Goal: Task Accomplishment & Management: Manage account settings

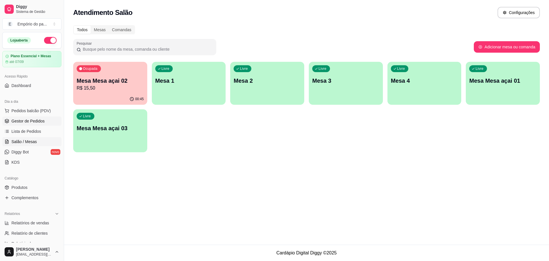
click at [13, 122] on span "Gestor de Pedidos" at bounding box center [27, 121] width 33 height 6
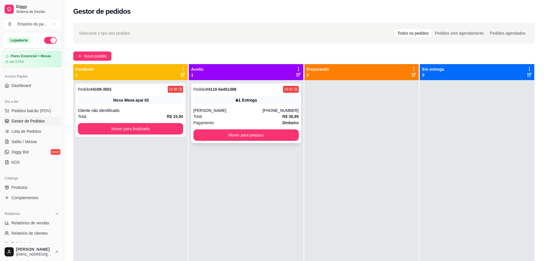
click at [215, 108] on div "[PERSON_NAME]" at bounding box center [227, 111] width 69 height 6
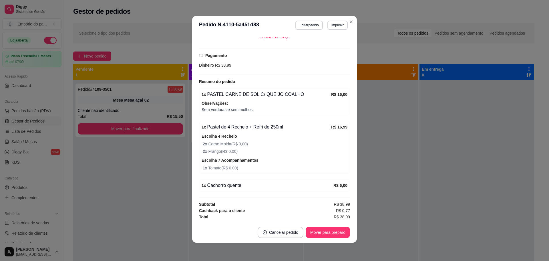
scroll to position [143, 0]
click at [252, 111] on span "Sem verduras e sem molhos" at bounding box center [275, 109] width 146 height 6
click at [332, 26] on button "Imprimir" at bounding box center [338, 25] width 20 height 9
click at [324, 43] on button "IMPRESSORA" at bounding box center [324, 45] width 41 height 9
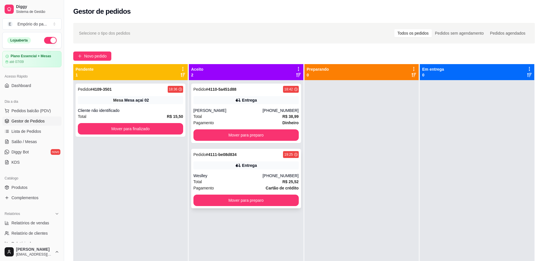
drag, startPoint x: 292, startPoint y: 178, endPoint x: 241, endPoint y: 206, distance: 57.8
click at [241, 206] on div "Pedido # 4111-be08d834 19:25 Entrega Weslley [PHONE_NUMBER] Total R$ 25,52 Paga…" at bounding box center [246, 179] width 110 height 60
click at [84, 57] on button "Novo pedido" at bounding box center [92, 56] width 38 height 9
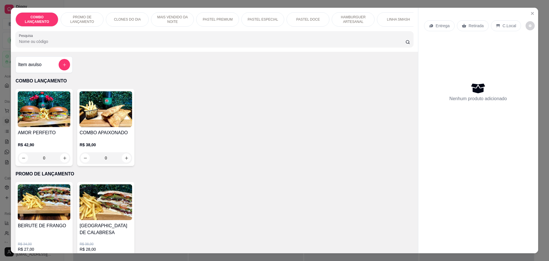
click at [508, 25] on p "C.Local" at bounding box center [509, 26] width 13 height 6
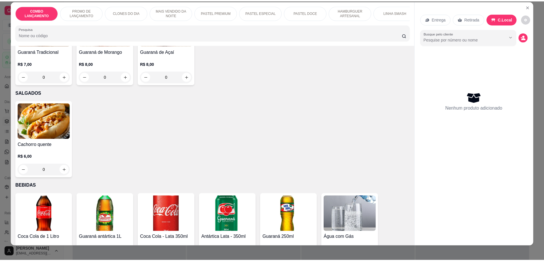
scroll to position [11, 0]
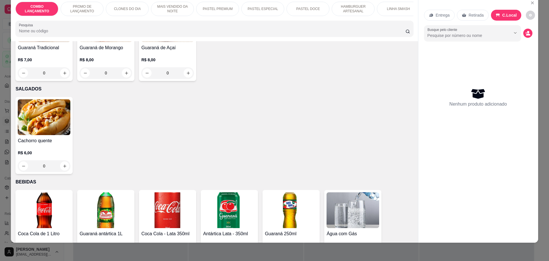
click at [311, 257] on icon "increase-product-quantity" at bounding box center [312, 259] width 4 height 4
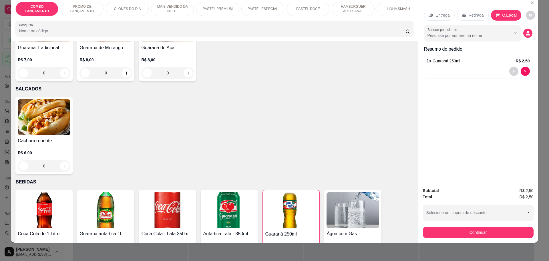
type input "1"
click at [496, 232] on button "Continuar" at bounding box center [478, 232] width 107 height 11
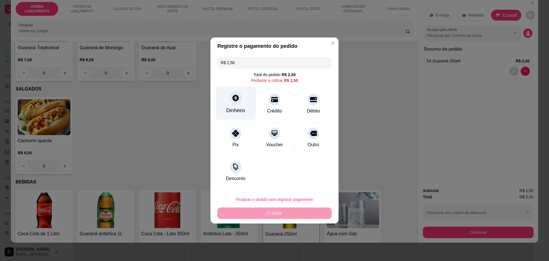
click at [235, 100] on icon at bounding box center [235, 97] width 7 height 7
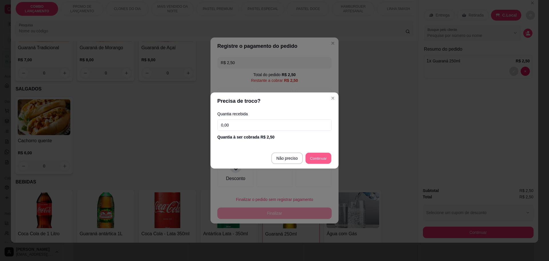
type input "R$ 0,00"
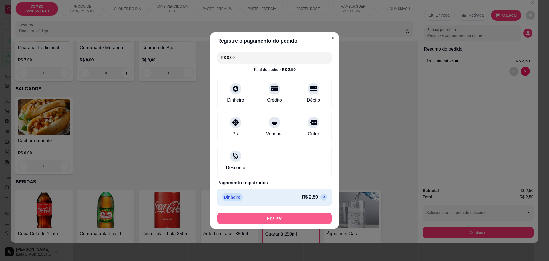
click at [288, 216] on button "Finalizar" at bounding box center [274, 218] width 114 height 11
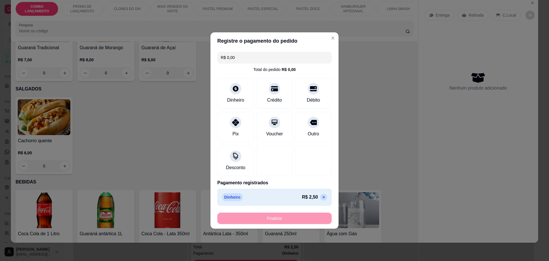
type input "0"
type input "-R$ 2,50"
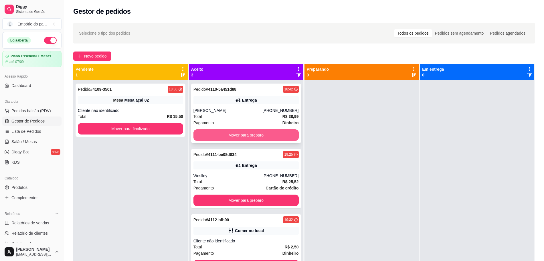
click at [284, 135] on button "Mover para preparo" at bounding box center [245, 134] width 105 height 11
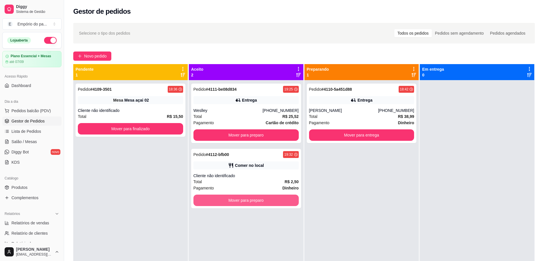
drag, startPoint x: 284, startPoint y: 200, endPoint x: 340, endPoint y: 231, distance: 63.7
click at [340, 231] on div "Pedido # 4110-5a451d88 18:42 Entrega Andreza [PHONE_NUMBER] Total R$ 38,99 Paga…" at bounding box center [361, 210] width 114 height 261
click at [286, 201] on button "Mover para preparo" at bounding box center [246, 200] width 102 height 11
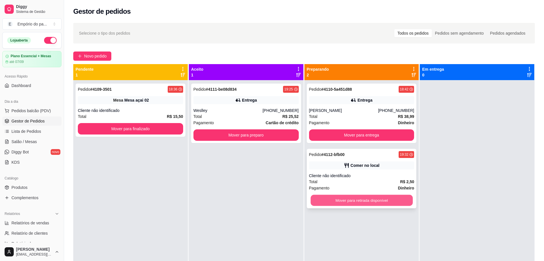
click at [359, 202] on button "Mover para retirada disponível" at bounding box center [362, 200] width 102 height 11
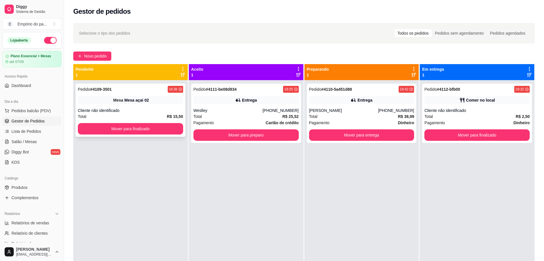
click at [156, 110] on div "Cliente não identificado" at bounding box center [130, 111] width 105 height 6
click at [134, 117] on div "Total R$ 15,50" at bounding box center [130, 116] width 105 height 6
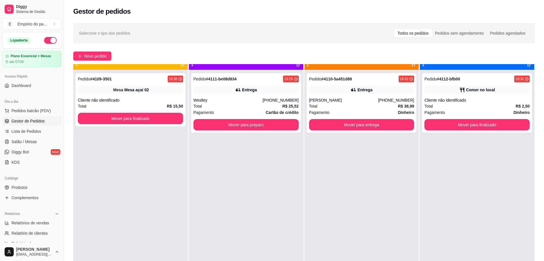
scroll to position [16, 0]
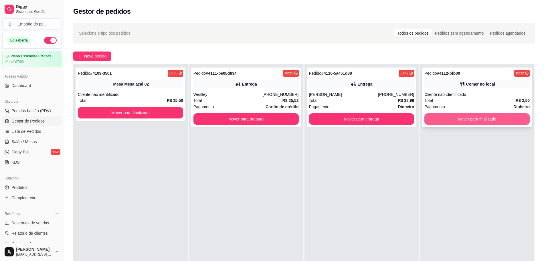
click at [445, 120] on button "Mover para finalizado" at bounding box center [476, 118] width 105 height 11
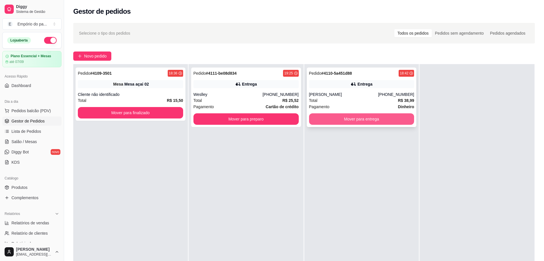
click at [361, 117] on button "Mover para entrega" at bounding box center [361, 118] width 105 height 11
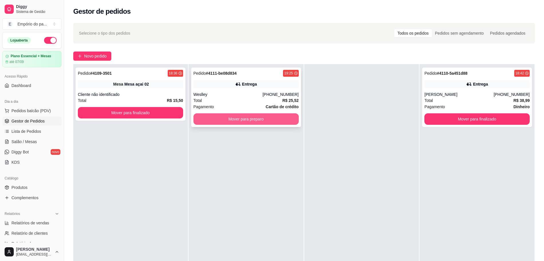
click at [280, 121] on button "Mover para preparo" at bounding box center [245, 118] width 105 height 11
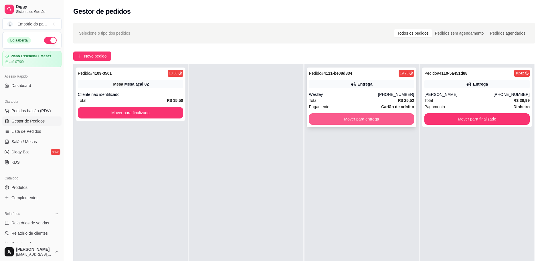
click at [323, 116] on button "Mover para entrega" at bounding box center [361, 118] width 105 height 11
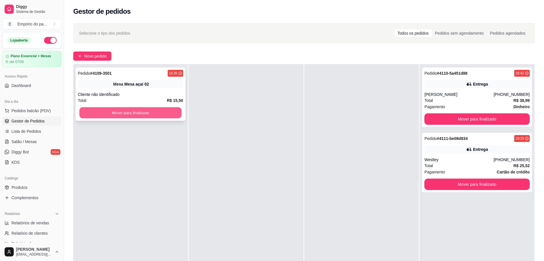
click at [119, 110] on button "Mover para finalizado" at bounding box center [131, 112] width 102 height 11
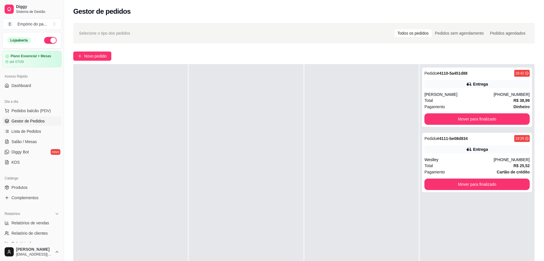
drag, startPoint x: 234, startPoint y: 180, endPoint x: 155, endPoint y: 105, distance: 109.3
click at [155, 105] on div at bounding box center [130, 194] width 114 height 261
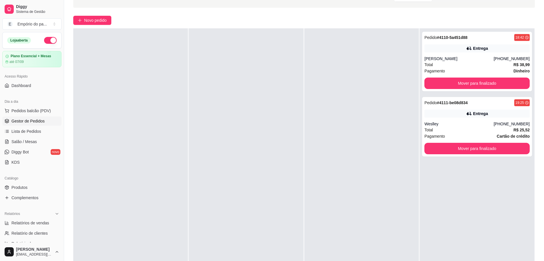
scroll to position [0, 0]
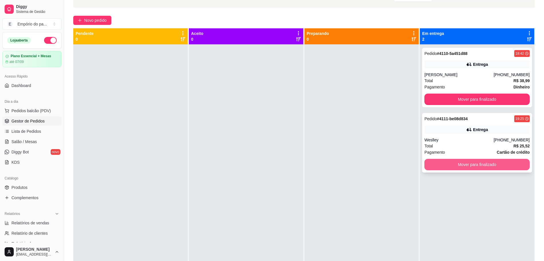
click at [476, 162] on button "Mover para finalizado" at bounding box center [476, 164] width 105 height 11
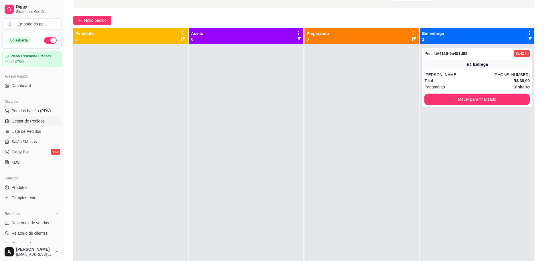
click at [366, 145] on div at bounding box center [361, 174] width 114 height 261
click at [390, 161] on div at bounding box center [361, 174] width 114 height 261
click at [353, 102] on div at bounding box center [361, 174] width 114 height 261
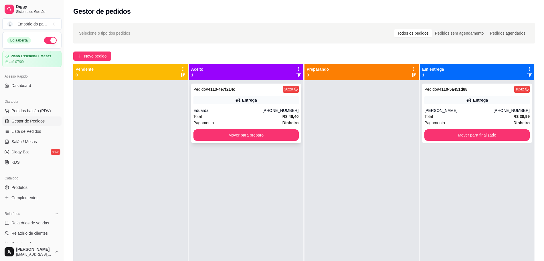
click at [258, 112] on div "Eduarda" at bounding box center [227, 111] width 69 height 6
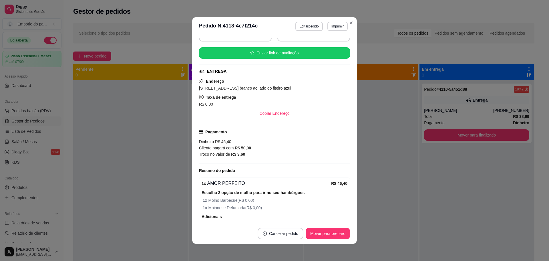
scroll to position [99, 0]
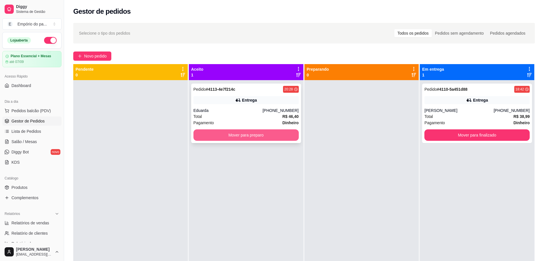
click at [248, 135] on button "Mover para preparo" at bounding box center [245, 134] width 105 height 11
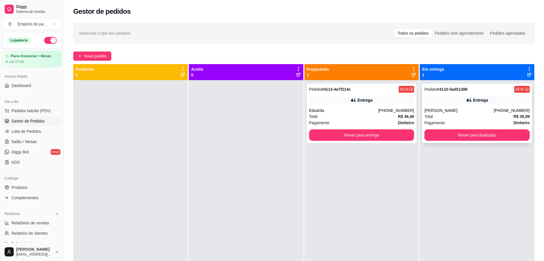
click at [487, 118] on div "Total R$ 38,99" at bounding box center [476, 116] width 105 height 6
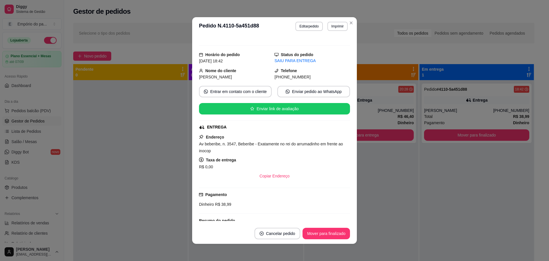
scroll to position [0, 0]
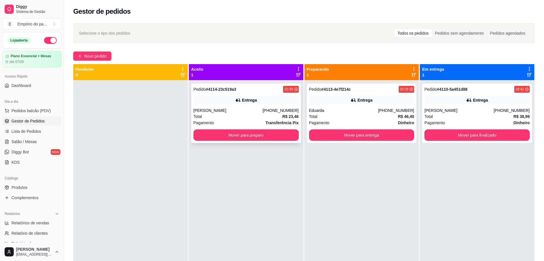
click at [223, 114] on div "Total R$ 23,46" at bounding box center [245, 116] width 105 height 6
click at [214, 114] on div "Total R$ 23,46" at bounding box center [245, 116] width 105 height 6
click at [232, 116] on div "Total R$ 23,46" at bounding box center [245, 116] width 105 height 6
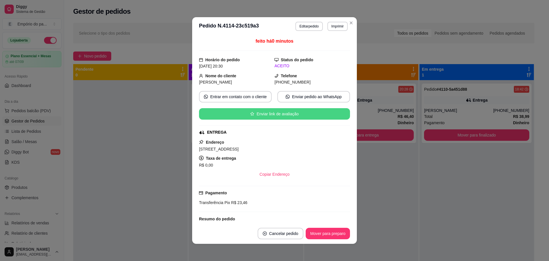
scroll to position [94, 0]
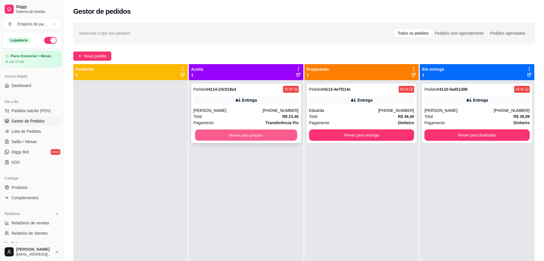
click at [266, 136] on button "Mover para preparo" at bounding box center [246, 135] width 102 height 11
click at [449, 117] on div "Total R$ 38,99" at bounding box center [476, 116] width 105 height 6
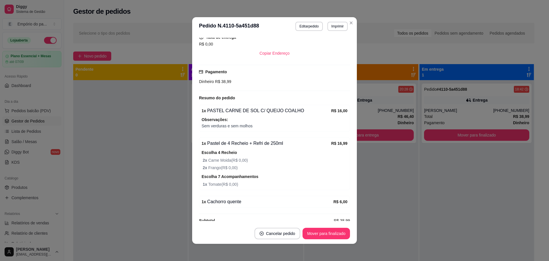
scroll to position [143, 0]
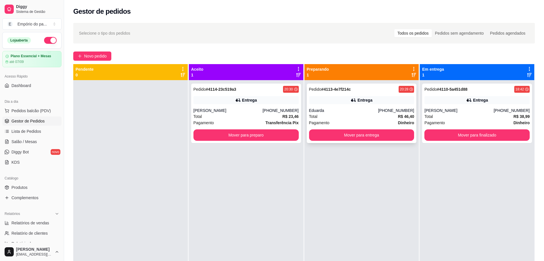
click at [347, 116] on div "Total R$ 46,40" at bounding box center [361, 116] width 105 height 6
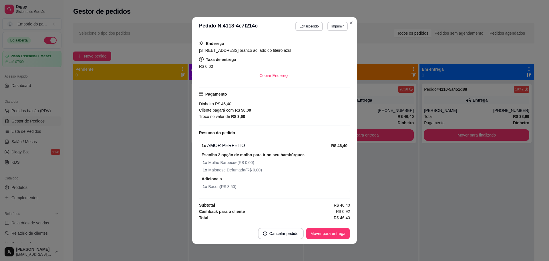
scroll to position [1, 0]
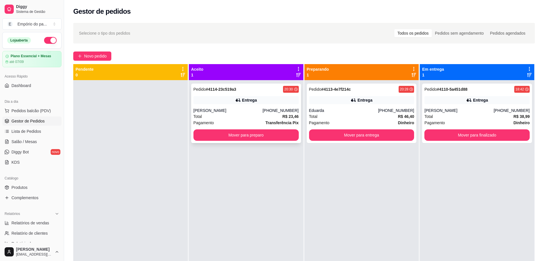
click at [238, 112] on div "[PERSON_NAME]" at bounding box center [227, 111] width 69 height 6
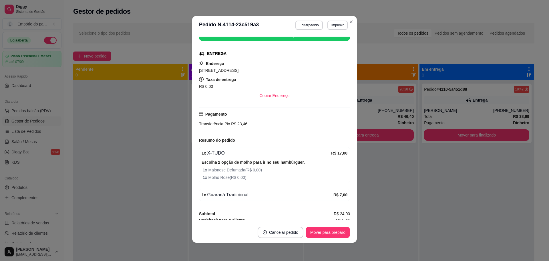
scroll to position [94, 0]
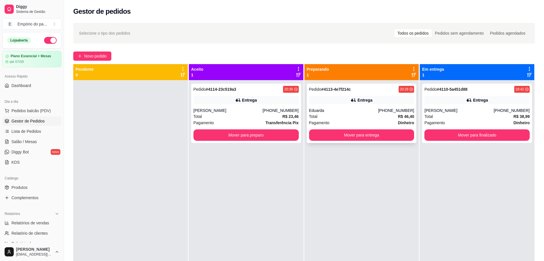
click at [307, 97] on div "Pedido # 4113-4e7f214c 20:28 Entrega Eduarda [PHONE_NUMBER] Total R$ 46,40 Paga…" at bounding box center [362, 114] width 110 height 60
click at [448, 131] on button "Mover para finalizado" at bounding box center [476, 134] width 105 height 11
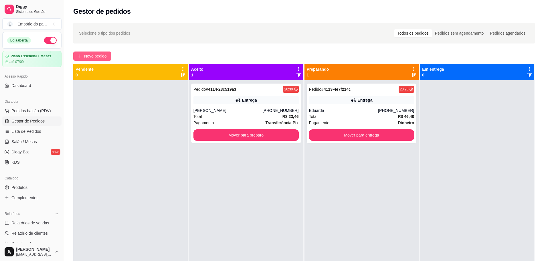
click at [92, 54] on span "Novo pedido" at bounding box center [95, 56] width 23 height 6
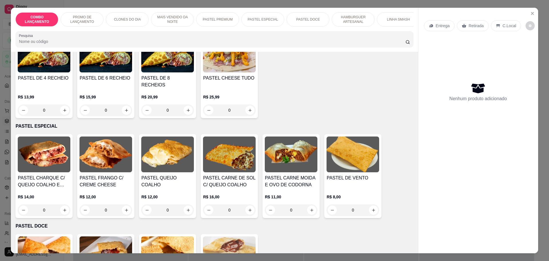
scroll to position [680, 0]
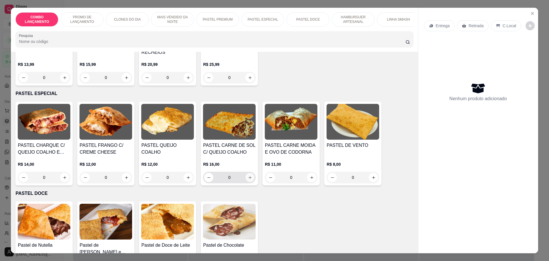
click at [249, 176] on icon "increase-product-quantity" at bounding box center [250, 177] width 3 height 3
type input "1"
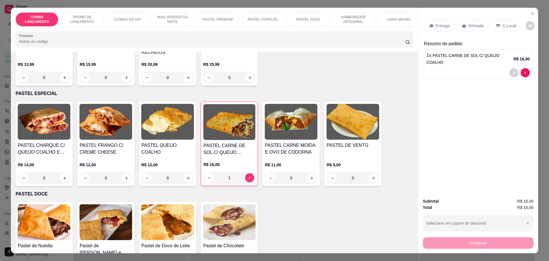
click at [469, 26] on p "Retirada" at bounding box center [476, 26] width 15 height 6
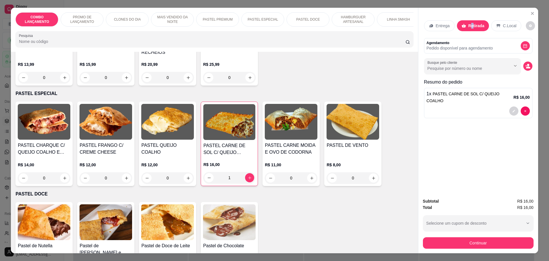
click at [478, 25] on p "Retirada" at bounding box center [477, 26] width 16 height 6
click at [485, 242] on button "Continuar" at bounding box center [478, 242] width 107 height 11
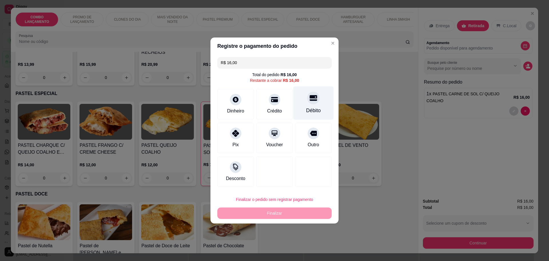
click at [305, 105] on div "Débito" at bounding box center [314, 102] width 40 height 33
type input "R$ 0,00"
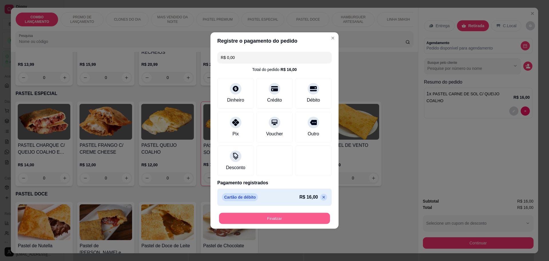
click at [304, 216] on button "Finalizar" at bounding box center [274, 218] width 111 height 11
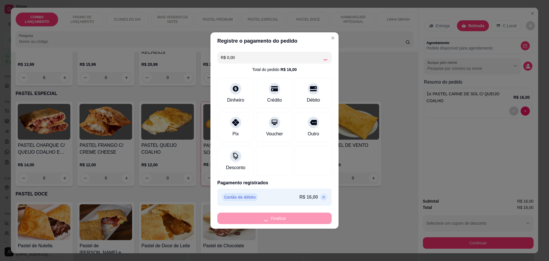
type input "0"
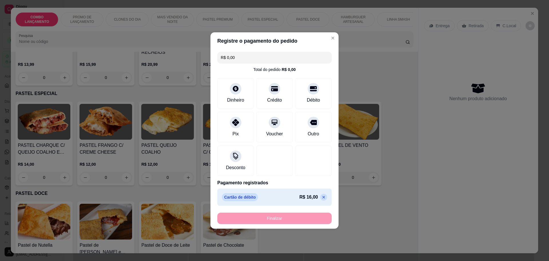
type input "-R$ 16,00"
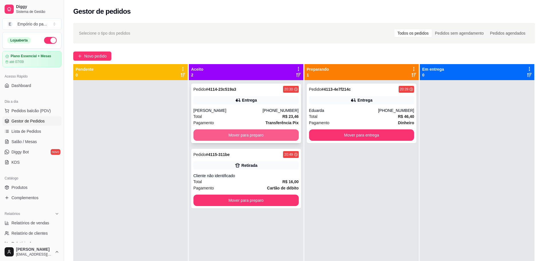
click at [227, 133] on button "Mover para preparo" at bounding box center [245, 134] width 105 height 11
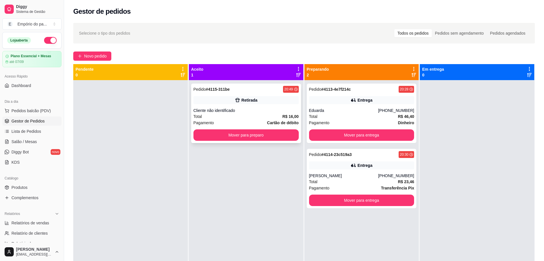
click at [227, 114] on div "Total R$ 16,00" at bounding box center [245, 116] width 105 height 6
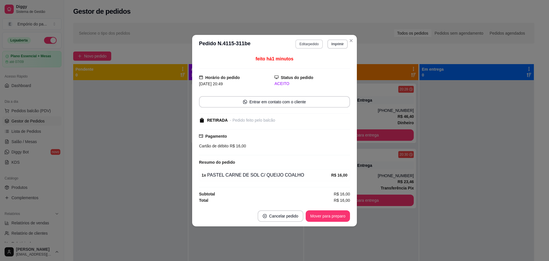
click at [314, 44] on button "Editar pedido" at bounding box center [309, 43] width 27 height 9
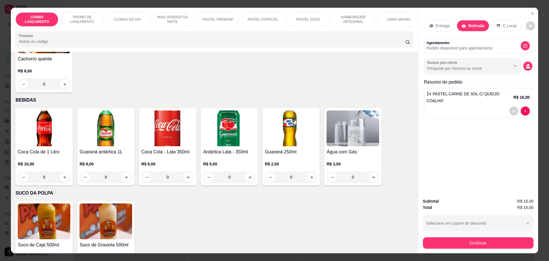
scroll to position [1795, 0]
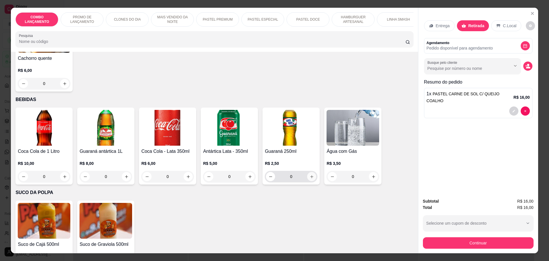
click at [310, 175] on icon "increase-product-quantity" at bounding box center [312, 177] width 4 height 4
type input "1"
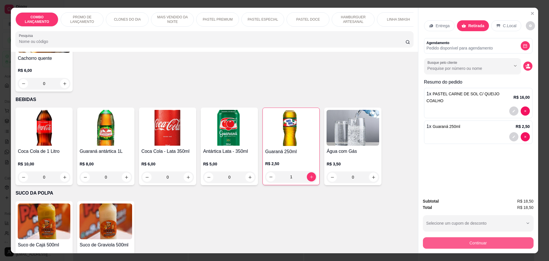
click at [499, 243] on button "Continuar" at bounding box center [478, 242] width 111 height 11
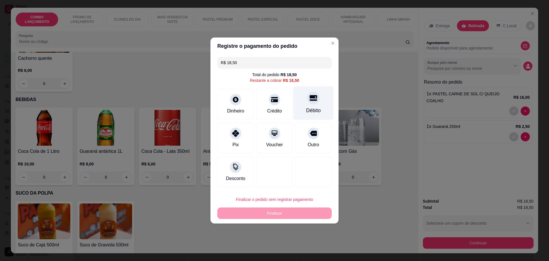
click at [314, 102] on div "Débito" at bounding box center [314, 102] width 40 height 33
type input "R$ 0,00"
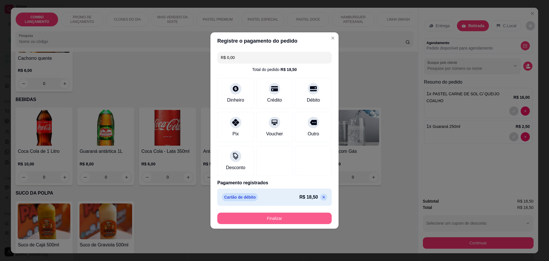
click at [292, 215] on button "Finalizar" at bounding box center [274, 218] width 114 height 11
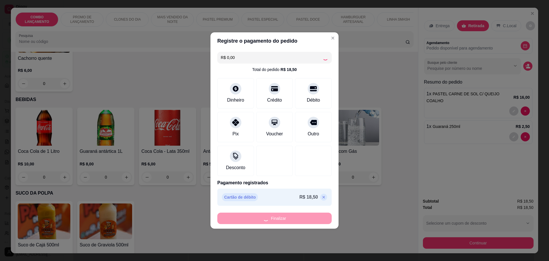
type input "0"
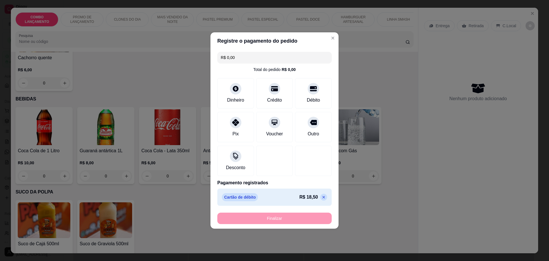
type input "-R$ 18,50"
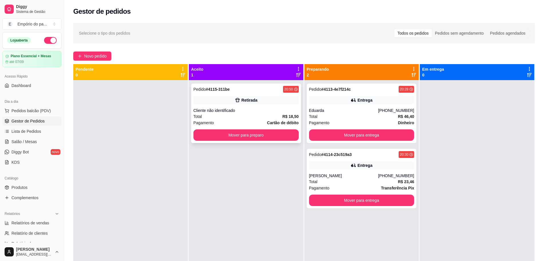
click at [247, 117] on div "Total R$ 18,50" at bounding box center [245, 116] width 105 height 6
click at [22, 139] on span "Salão / Mesas" at bounding box center [23, 142] width 25 height 6
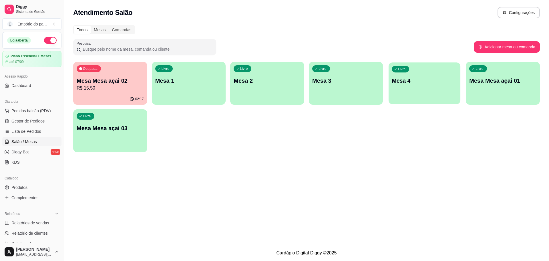
click at [406, 81] on p "Mesa 4" at bounding box center [424, 81] width 65 height 8
click at [325, 94] on div "Livre Mesa 3" at bounding box center [346, 80] width 74 height 36
drag, startPoint x: 35, startPoint y: 119, endPoint x: 38, endPoint y: 118, distance: 3.5
click at [35, 119] on span "Gestor de Pedidos" at bounding box center [27, 121] width 33 height 6
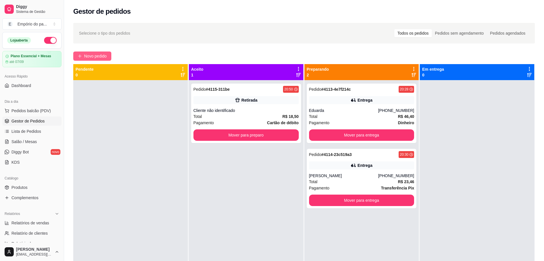
click at [89, 53] on span "Novo pedido" at bounding box center [95, 56] width 23 height 6
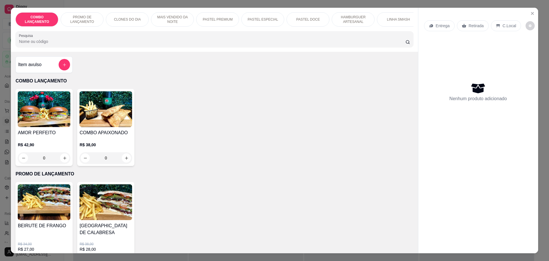
click at [478, 29] on p "Retirada" at bounding box center [476, 26] width 15 height 6
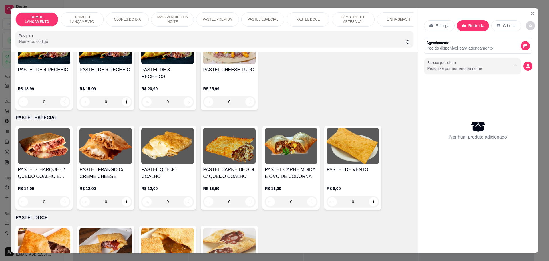
scroll to position [608, 0]
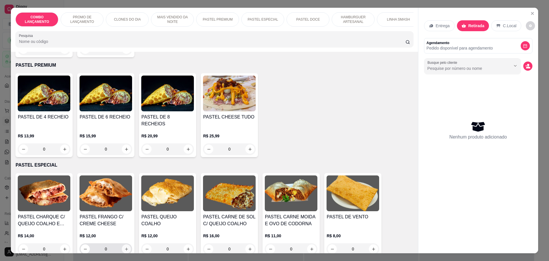
click at [126, 247] on icon "increase-product-quantity" at bounding box center [126, 249] width 4 height 4
type input "1"
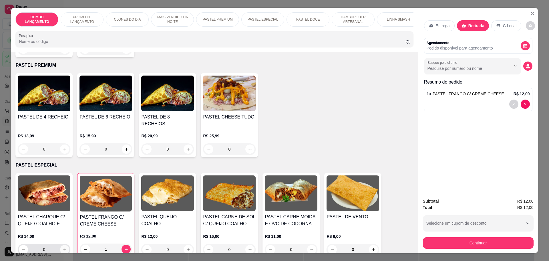
click at [63, 248] on icon "increase-product-quantity" at bounding box center [65, 250] width 4 height 4
type input "1"
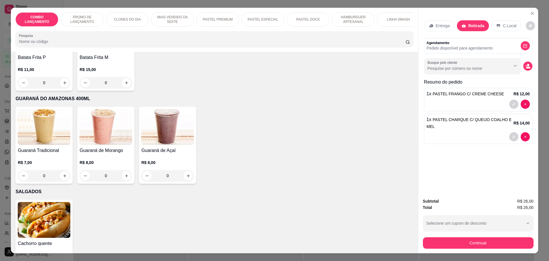
scroll to position [1795, 0]
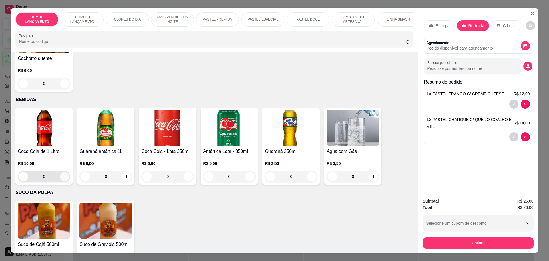
click at [65, 172] on button "increase-product-quantity" at bounding box center [64, 176] width 9 height 9
type input "1"
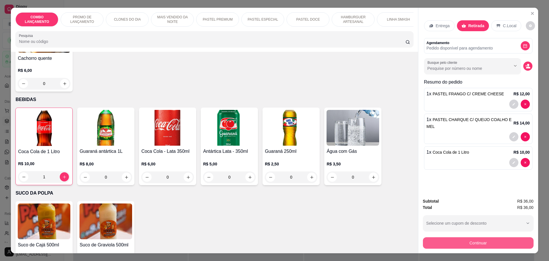
click at [508, 239] on button "Continuar" at bounding box center [478, 242] width 111 height 11
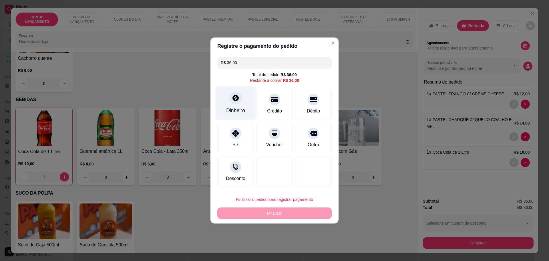
click at [230, 105] on div "Dinheiro" at bounding box center [236, 102] width 40 height 33
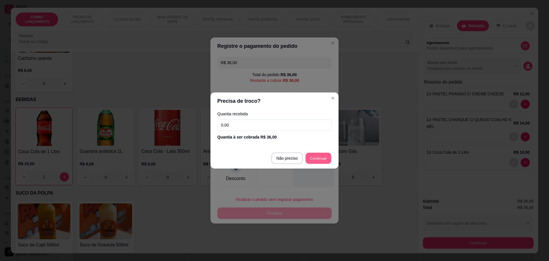
type input "R$ 0,00"
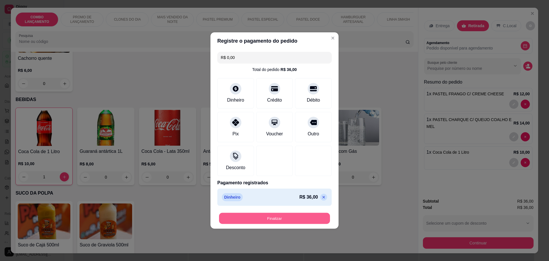
click at [278, 216] on button "Finalizar" at bounding box center [274, 218] width 111 height 11
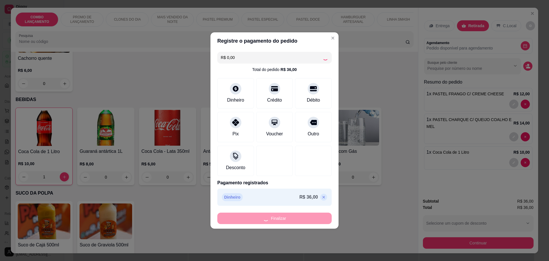
type input "0"
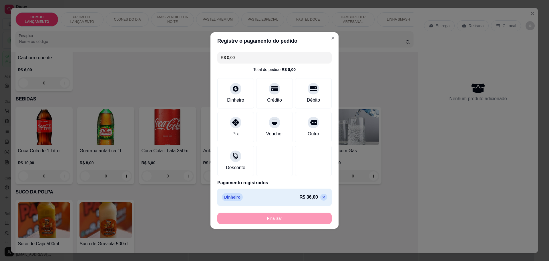
type input "-R$ 36,00"
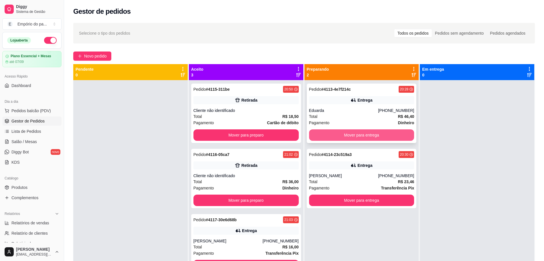
click at [370, 133] on button "Mover para entrega" at bounding box center [361, 134] width 105 height 11
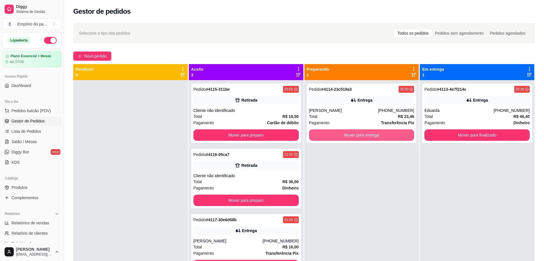
click at [370, 133] on button "Mover para entrega" at bounding box center [361, 134] width 105 height 11
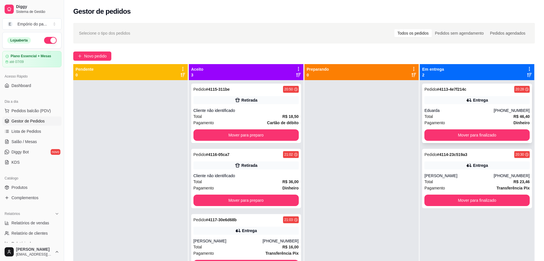
click at [487, 115] on div "Total R$ 46,40" at bounding box center [476, 116] width 105 height 6
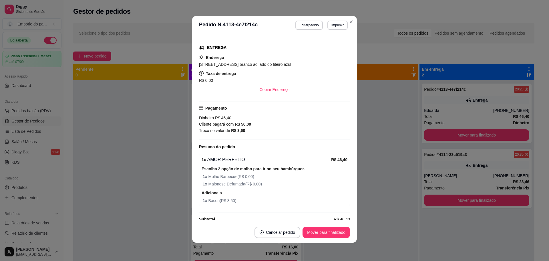
scroll to position [99, 0]
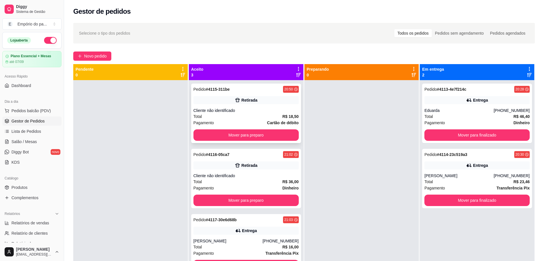
click at [256, 115] on div "Total R$ 18,50" at bounding box center [245, 116] width 105 height 6
click at [246, 176] on div "Cliente não identificado" at bounding box center [245, 176] width 105 height 6
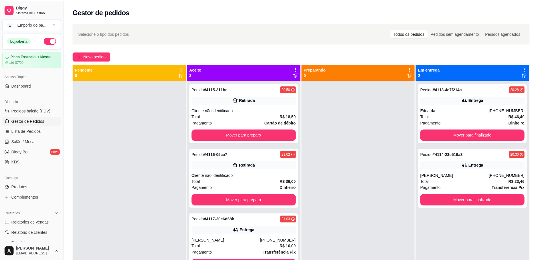
scroll to position [0, 0]
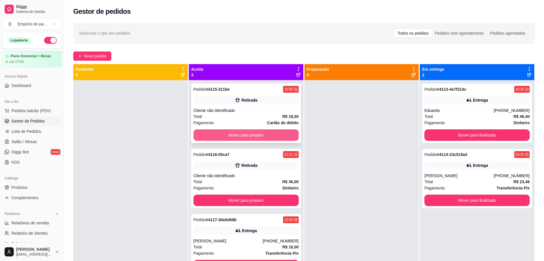
click at [256, 132] on button "Mover para preparo" at bounding box center [245, 134] width 105 height 11
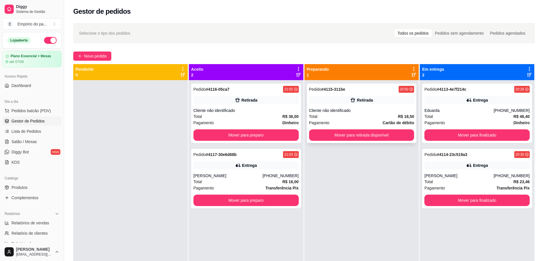
click at [356, 110] on div "Cliente não identificado" at bounding box center [361, 111] width 105 height 6
click at [364, 133] on button "Mover para retirada disponível" at bounding box center [361, 134] width 105 height 11
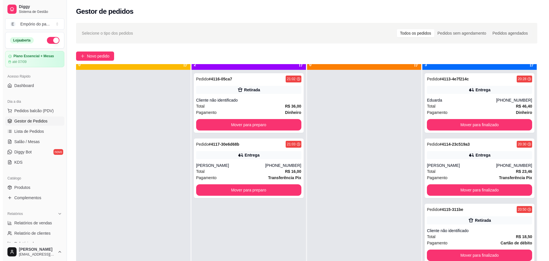
scroll to position [16, 0]
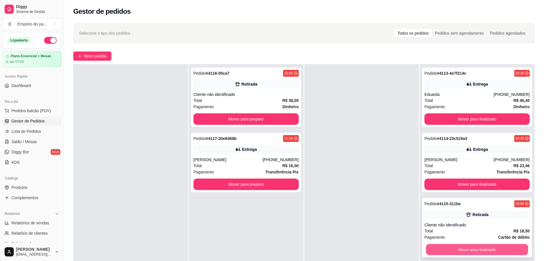
click at [467, 249] on button "Mover para finalizado" at bounding box center [477, 249] width 102 height 11
click at [237, 165] on div "Total R$ 16,00" at bounding box center [245, 166] width 105 height 6
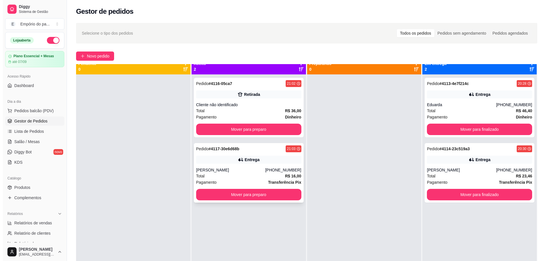
scroll to position [0, 0]
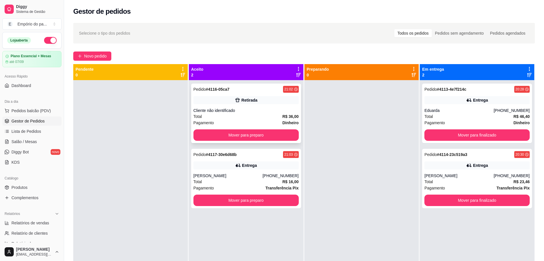
click at [247, 118] on div "Total R$ 36,00" at bounding box center [245, 116] width 105 height 6
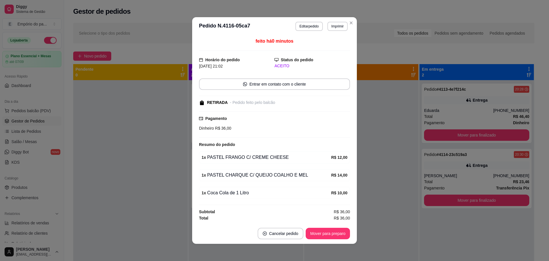
scroll to position [0, 0]
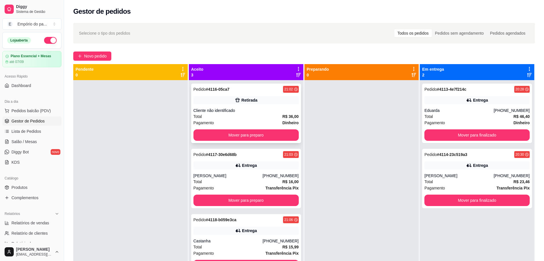
click at [248, 113] on div "Cliente não identificado" at bounding box center [245, 111] width 105 height 6
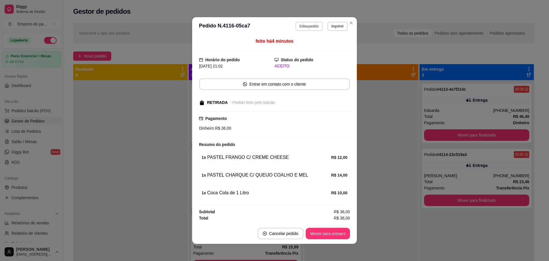
click at [308, 28] on button "Editar pedido" at bounding box center [309, 26] width 27 height 9
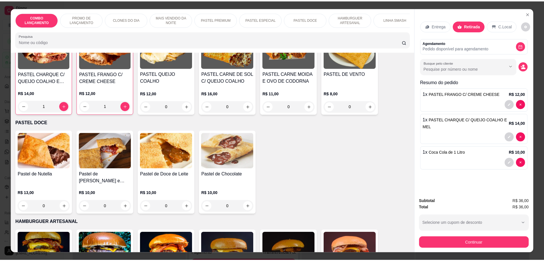
scroll to position [680, 0]
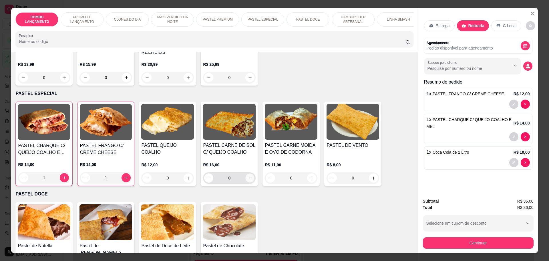
click at [247, 174] on button "increase-product-quantity" at bounding box center [250, 178] width 9 height 9
type input "1"
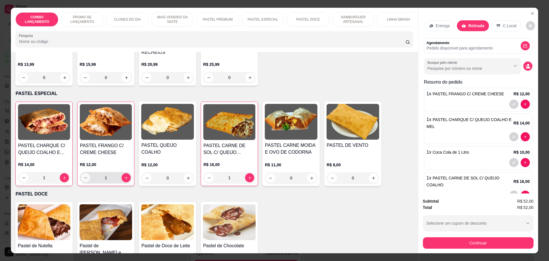
click at [84, 176] on icon "decrease-product-quantity" at bounding box center [86, 178] width 4 height 4
type input "0"
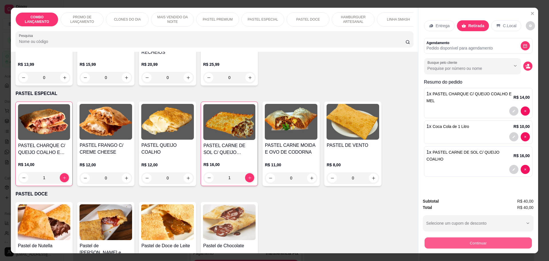
click at [501, 240] on button "Continuar" at bounding box center [478, 242] width 107 height 11
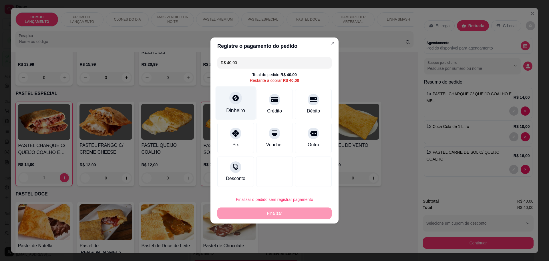
click at [234, 102] on div at bounding box center [236, 98] width 13 height 13
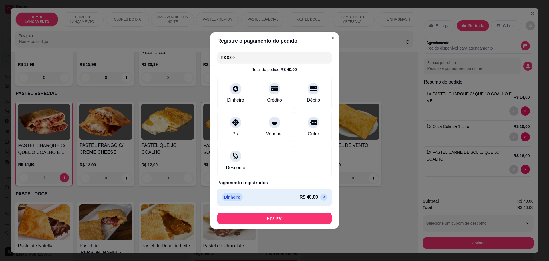
type input "R$ 0,00"
click at [317, 221] on button "Finalizar" at bounding box center [274, 218] width 111 height 11
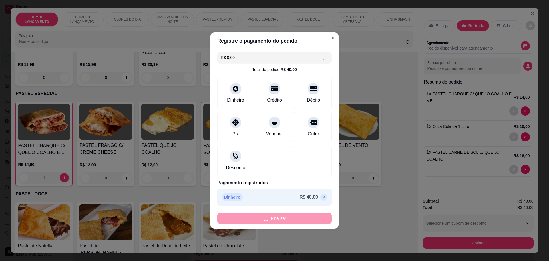
type input "0"
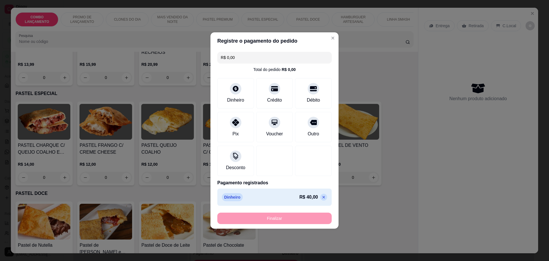
type input "-R$ 40,00"
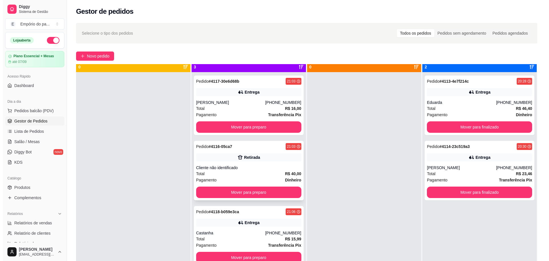
scroll to position [16, 0]
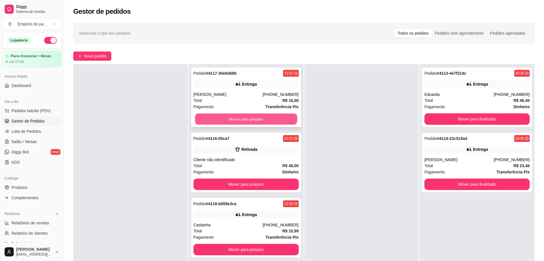
click at [264, 120] on button "Mover para preparo" at bounding box center [246, 119] width 102 height 11
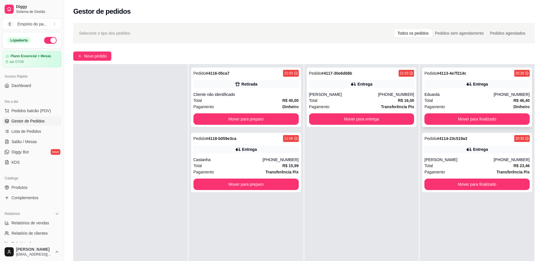
click at [474, 102] on div "Total R$ 46,40" at bounding box center [476, 100] width 105 height 6
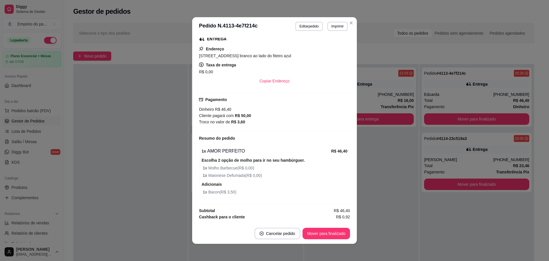
scroll to position [99, 0]
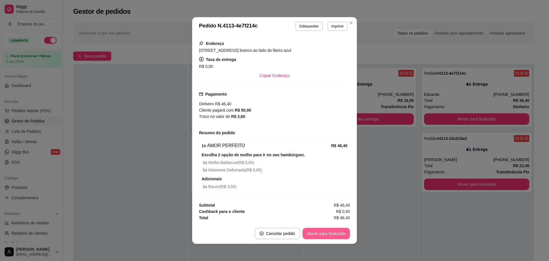
click at [333, 233] on button "Mover para finalizado" at bounding box center [327, 233] width 48 height 11
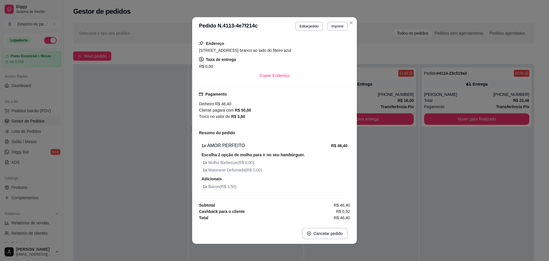
scroll to position [86, 0]
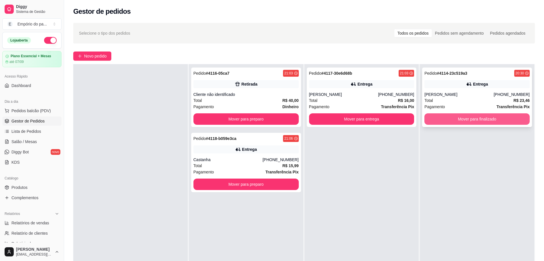
click at [470, 120] on button "Mover para finalizado" at bounding box center [476, 118] width 105 height 11
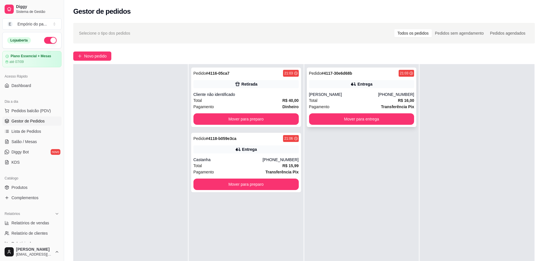
click at [313, 96] on div "[PERSON_NAME]" at bounding box center [343, 95] width 69 height 6
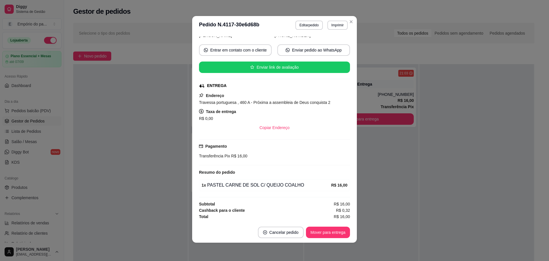
scroll to position [0, 0]
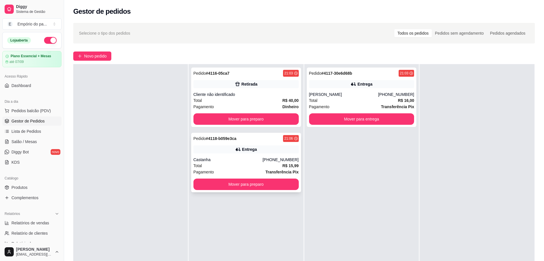
click at [232, 167] on div "Total R$ 15,99" at bounding box center [245, 166] width 105 height 6
click at [361, 98] on div "Total R$ 16,00" at bounding box center [361, 100] width 105 height 6
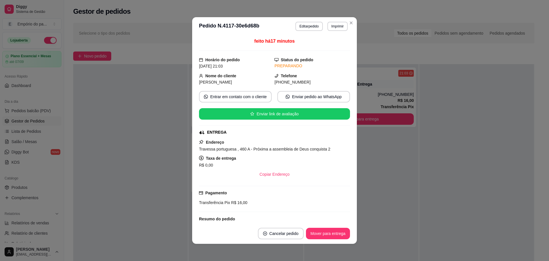
scroll to position [46, 0]
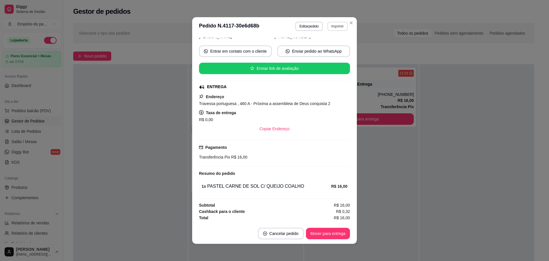
click at [342, 25] on button "Imprimir" at bounding box center [338, 26] width 20 height 9
click at [316, 45] on button "IMPRESSORA" at bounding box center [325, 46] width 40 height 9
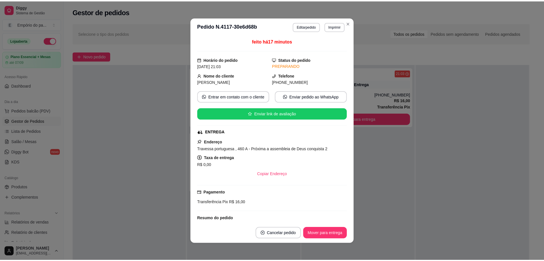
scroll to position [0, 0]
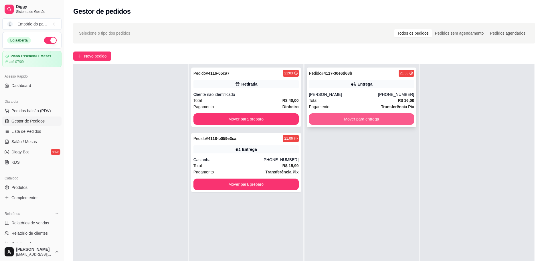
click at [366, 117] on button "Mover para entrega" at bounding box center [361, 118] width 105 height 11
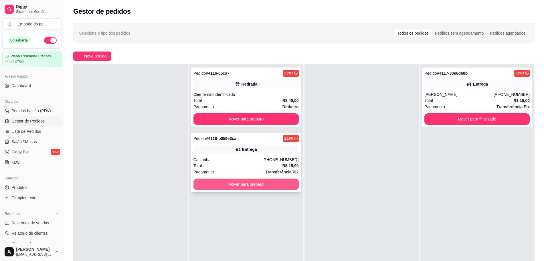
click at [222, 188] on button "Mover para preparo" at bounding box center [245, 184] width 105 height 11
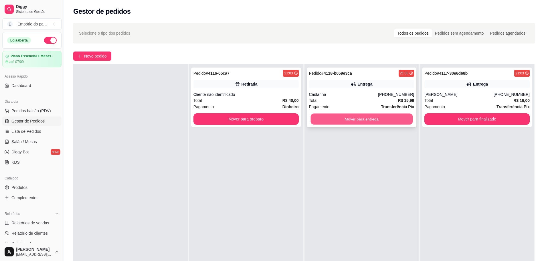
click at [381, 119] on button "Mover para entrega" at bounding box center [362, 119] width 102 height 11
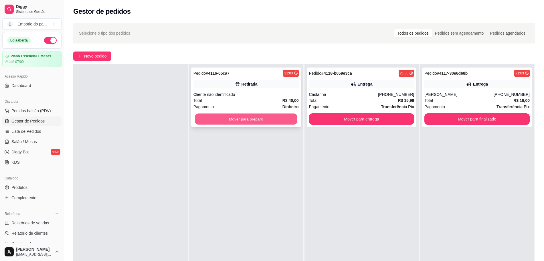
click at [248, 119] on button "Mover para preparo" at bounding box center [246, 119] width 102 height 11
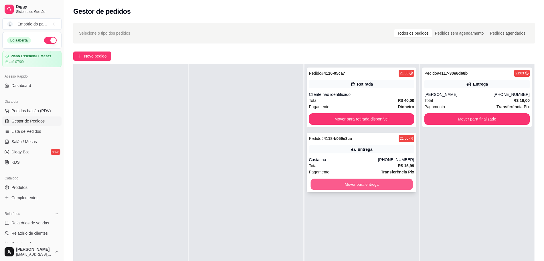
click at [373, 185] on button "Mover para entrega" at bounding box center [362, 184] width 102 height 11
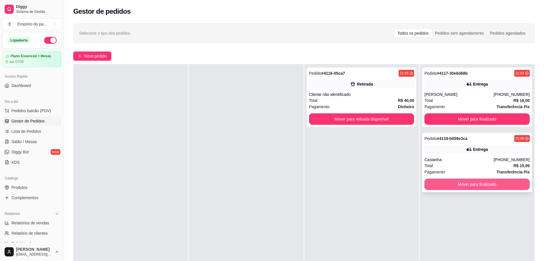
click at [476, 182] on button "Mover para finalizado" at bounding box center [476, 184] width 105 height 11
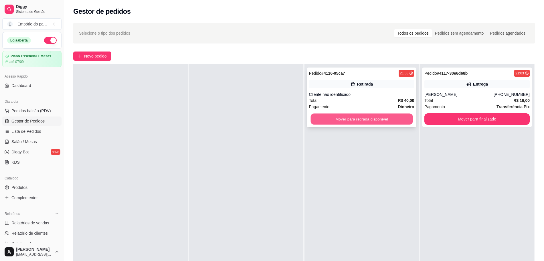
click at [359, 118] on button "Mover para retirada disponível" at bounding box center [362, 119] width 102 height 11
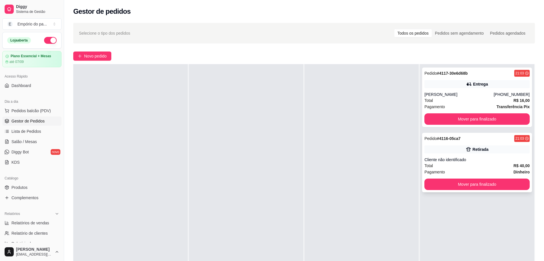
click at [468, 173] on div "Pagamento Dinheiro" at bounding box center [476, 172] width 105 height 6
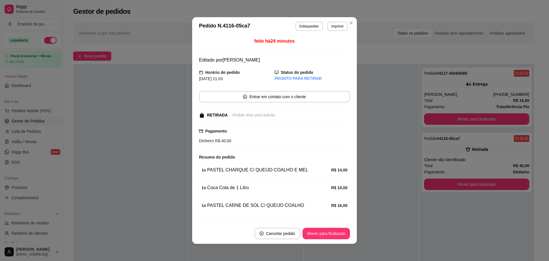
click at [354, 157] on div "feito há 24 minutos Editado por [PERSON_NAME] do pedido [DATE] 21:03 Status do …" at bounding box center [274, 129] width 165 height 188
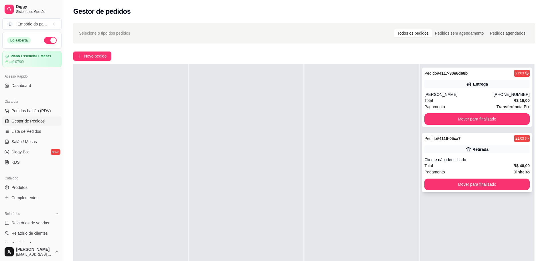
click at [472, 170] on div "Pagamento Dinheiro" at bounding box center [476, 172] width 105 height 6
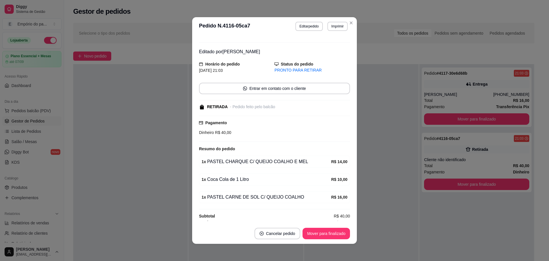
scroll to position [13, 0]
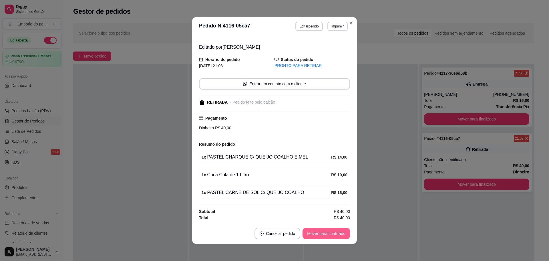
click at [308, 234] on button "Mover para finalizado" at bounding box center [327, 233] width 48 height 11
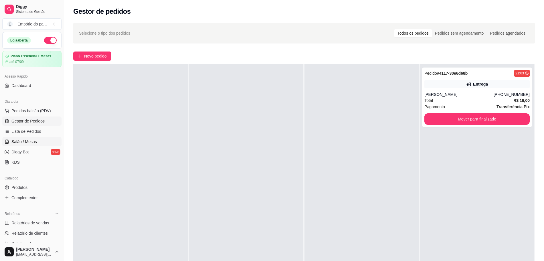
click at [14, 143] on span "Salão / Mesas" at bounding box center [23, 142] width 25 height 6
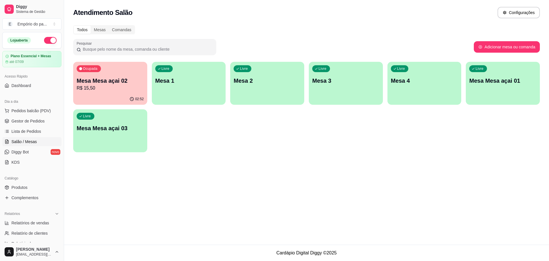
click at [133, 84] on p "Mesa Mesa açai 02" at bounding box center [110, 81] width 67 height 8
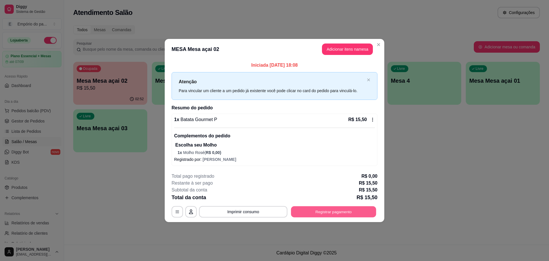
click at [340, 209] on button "Registrar pagamento" at bounding box center [333, 211] width 85 height 11
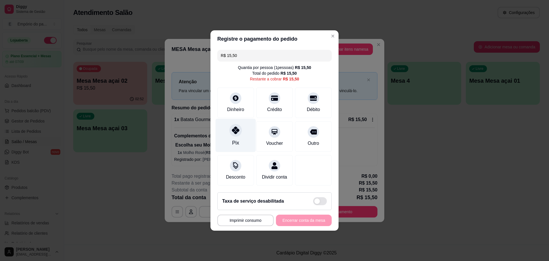
click at [234, 135] on div "Pix" at bounding box center [236, 135] width 40 height 33
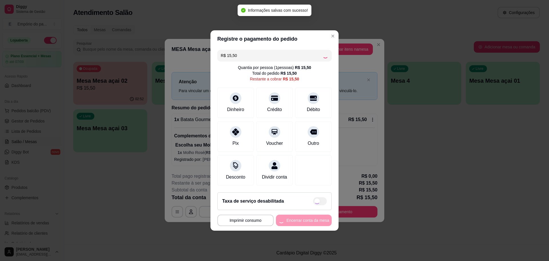
type input "R$ 0,00"
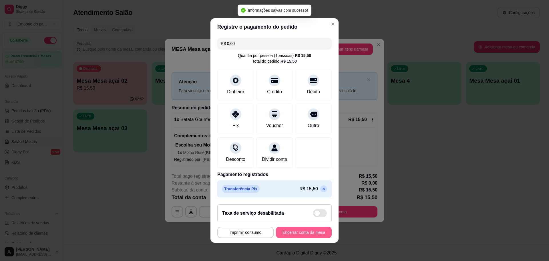
click at [292, 233] on button "Encerrar conta da mesa" at bounding box center [304, 232] width 56 height 11
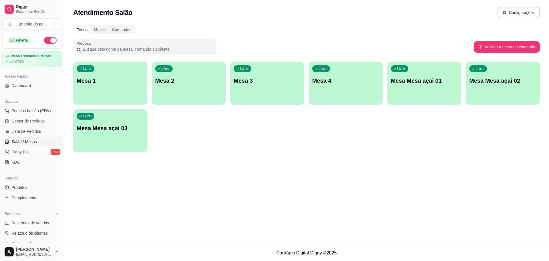
click at [321, 84] on p "Mesa 4" at bounding box center [346, 81] width 67 height 8
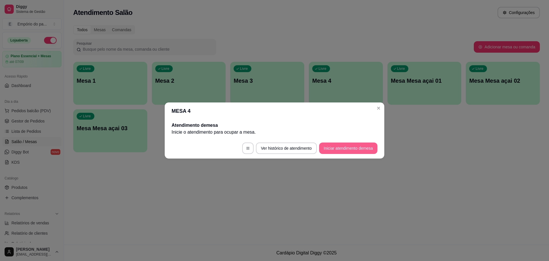
click at [339, 149] on button "Iniciar atendimento de mesa" at bounding box center [348, 148] width 58 height 11
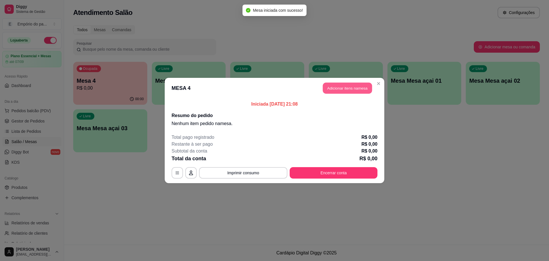
click at [351, 89] on button "Adicionar itens na mesa" at bounding box center [347, 88] width 49 height 11
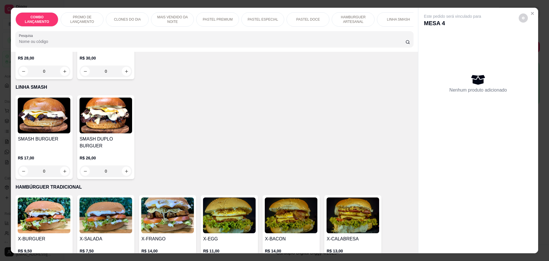
scroll to position [1109, 0]
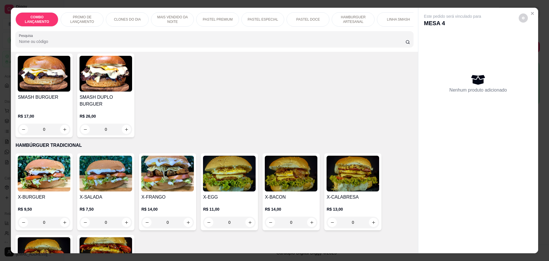
click at [122, 217] on div "0" at bounding box center [106, 222] width 53 height 11
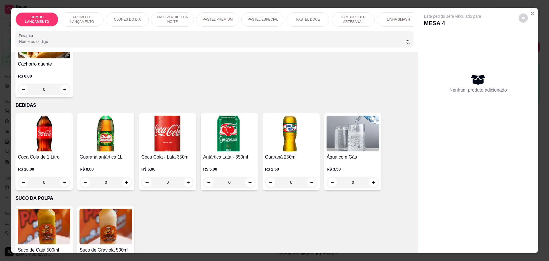
scroll to position [1646, 0]
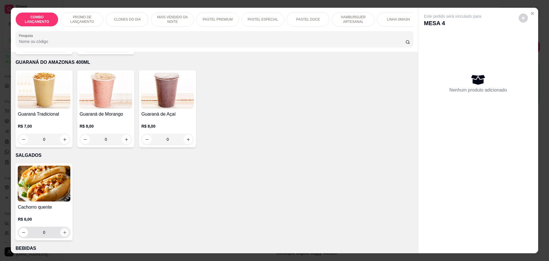
click at [63, 230] on icon "increase-product-quantity" at bounding box center [65, 232] width 4 height 4
type input "1"
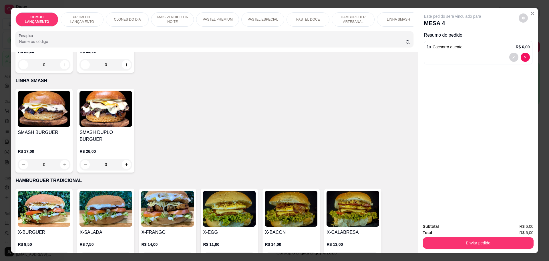
scroll to position [1109, 0]
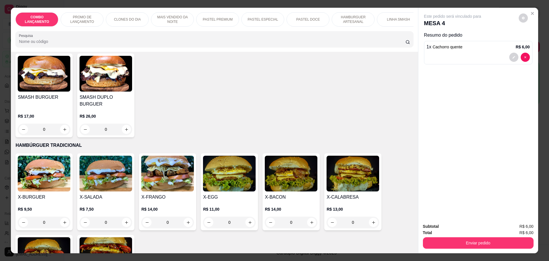
click at [121, 217] on div "0" at bounding box center [106, 222] width 53 height 11
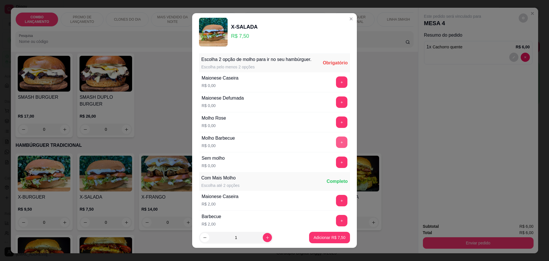
click at [336, 144] on button "+" at bounding box center [341, 142] width 11 height 11
click at [337, 108] on button "+" at bounding box center [342, 101] width 11 height 11
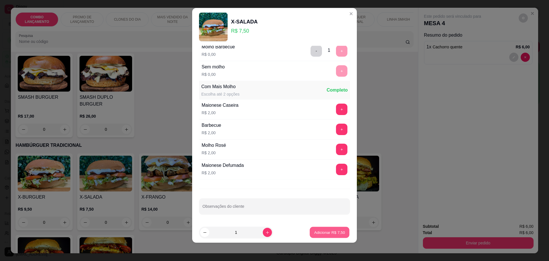
click at [317, 231] on p "Adicionar R$ 7,50" at bounding box center [329, 232] width 31 height 5
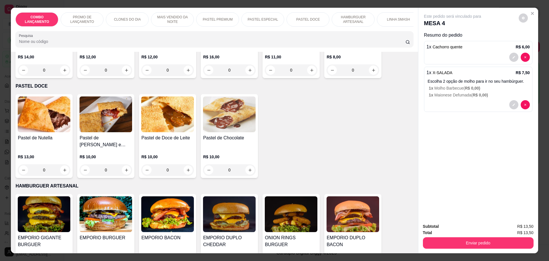
scroll to position [894, 0]
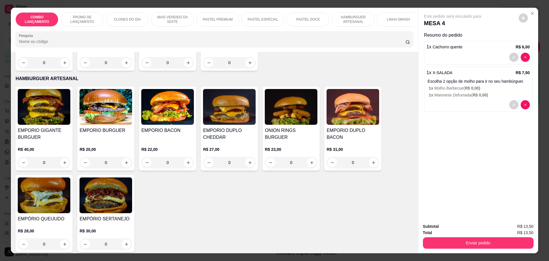
click at [248, 141] on div "R$ 27,00 0" at bounding box center [229, 154] width 53 height 27
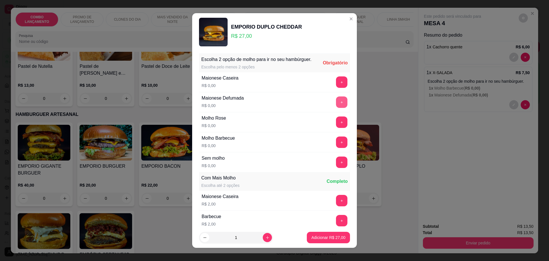
click at [336, 107] on button "+" at bounding box center [341, 101] width 11 height 11
click at [336, 128] on button "+" at bounding box center [341, 121] width 11 height 11
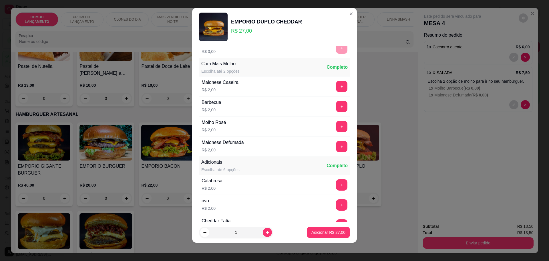
scroll to position [121, 0]
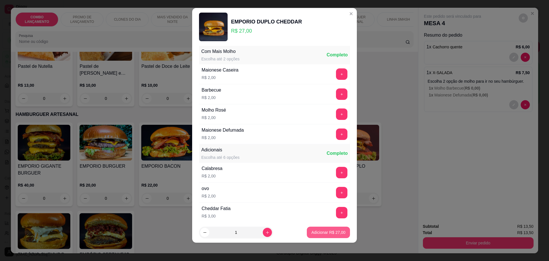
click at [309, 235] on button "Adicionar R$ 27,00" at bounding box center [328, 232] width 43 height 11
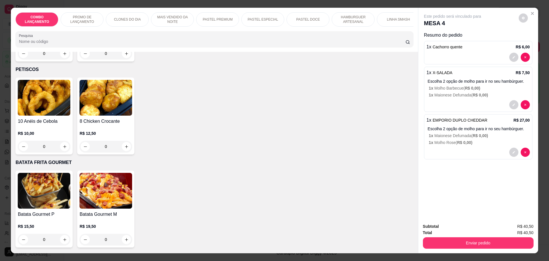
scroll to position [1431, 0]
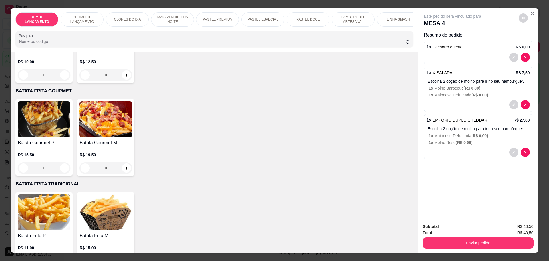
click at [264, 192] on div "Batata Frita P R$ 11,00 0 Batata Frita M R$ 15,00 0" at bounding box center [214, 230] width 398 height 77
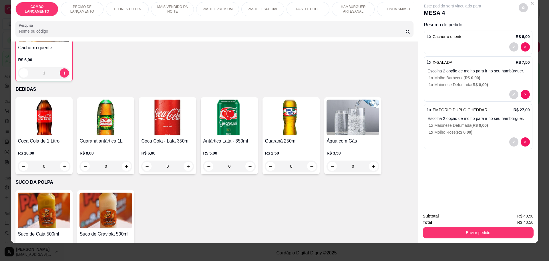
scroll to position [11, 0]
click at [125, 258] on icon "increase-product-quantity" at bounding box center [126, 259] width 3 height 3
type input "1"
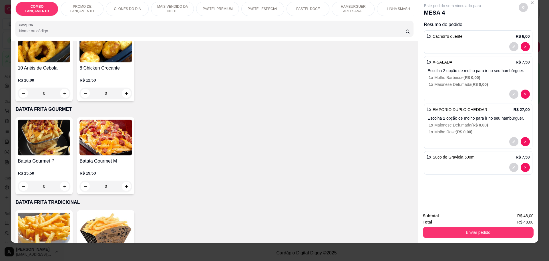
scroll to position [1366, 0]
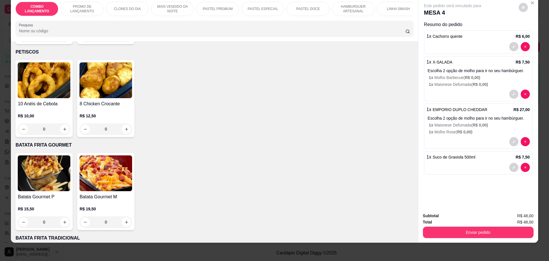
click at [61, 216] on div "0" at bounding box center [44, 221] width 53 height 11
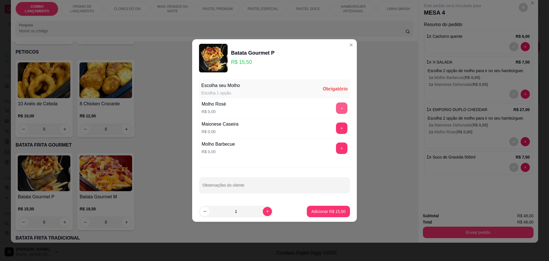
click at [336, 107] on button "+" at bounding box center [341, 107] width 11 height 11
click at [337, 212] on p "Adicionar R$ 15,50" at bounding box center [329, 212] width 34 height 6
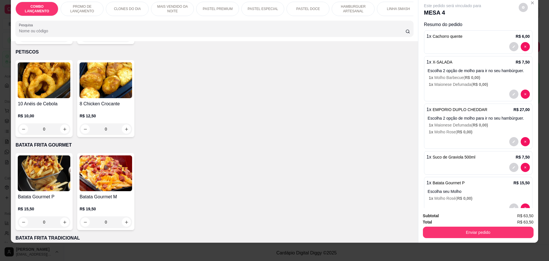
scroll to position [27, 0]
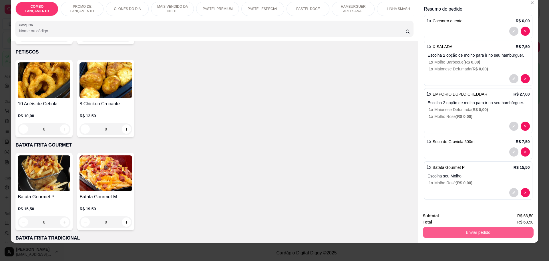
click at [467, 229] on button "Enviar pedido" at bounding box center [478, 232] width 111 height 11
click at [466, 216] on button "Não registrar e enviar pedido" at bounding box center [459, 218] width 58 height 11
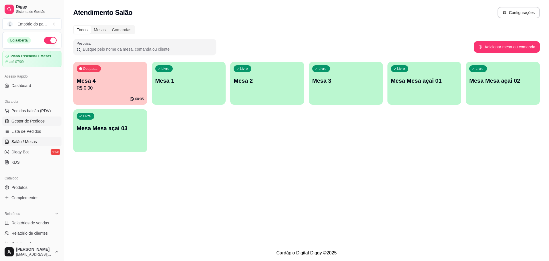
click at [39, 121] on span "Gestor de Pedidos" at bounding box center [27, 121] width 33 height 6
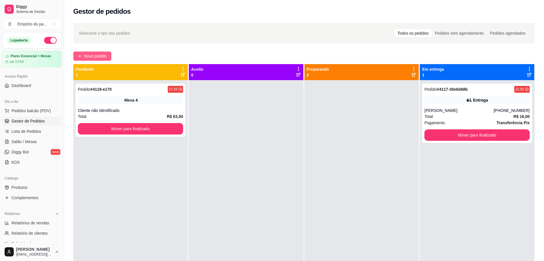
click at [100, 55] on span "Novo pedido" at bounding box center [95, 56] width 23 height 6
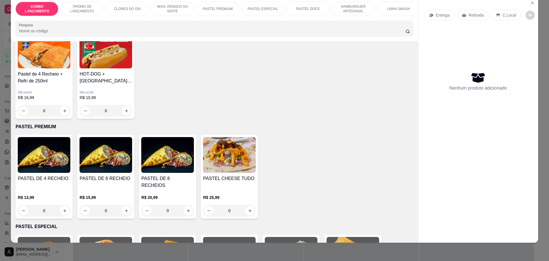
scroll to position [608, 0]
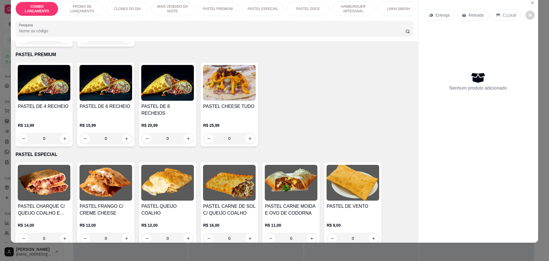
click at [471, 15] on p "Retirada" at bounding box center [476, 15] width 15 height 6
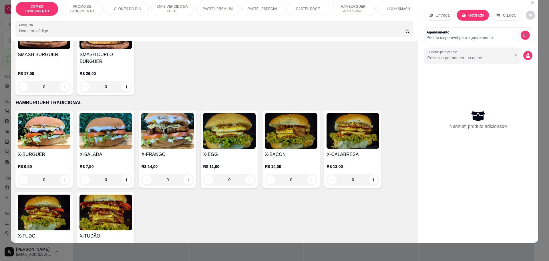
scroll to position [1145, 0]
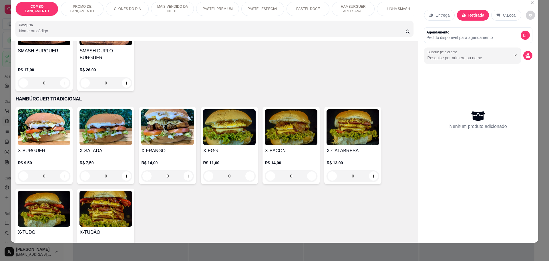
click at [122, 170] on div "0" at bounding box center [106, 175] width 53 height 11
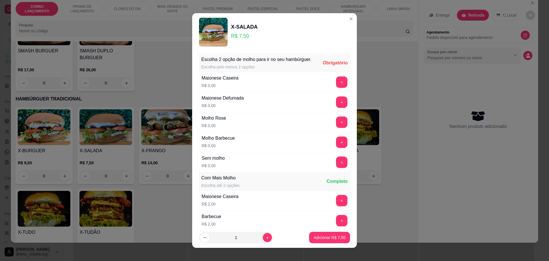
scroll to position [93, 0]
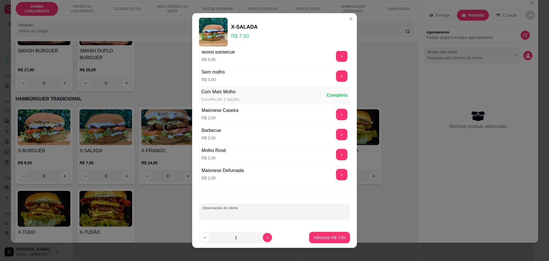
click at [223, 211] on div "Observações do cliente" at bounding box center [274, 211] width 151 height 16
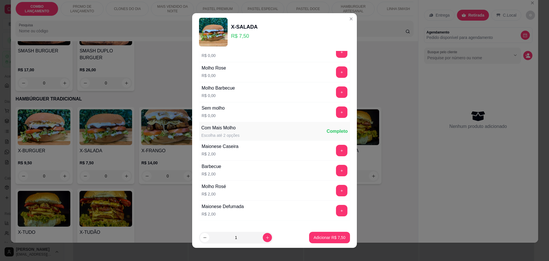
scroll to position [0, 0]
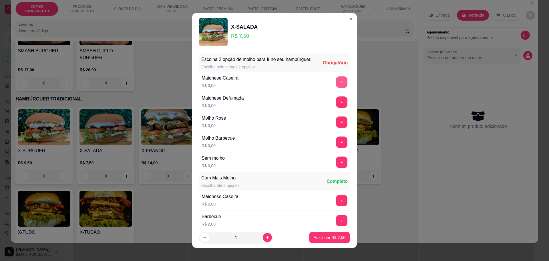
type input "sem salada"
click at [337, 84] on button "+" at bounding box center [342, 81] width 11 height 11
click at [336, 84] on button "+" at bounding box center [341, 81] width 11 height 11
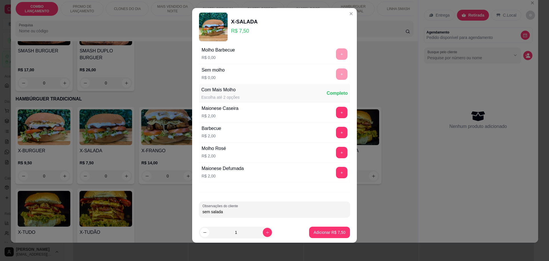
scroll to position [86, 0]
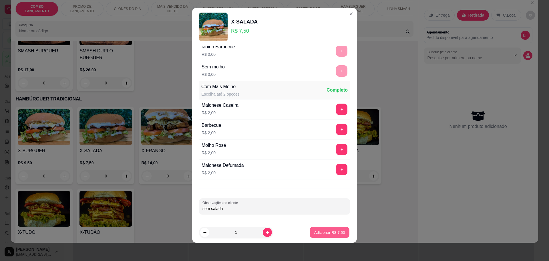
click at [334, 231] on p "Adicionar R$ 7,50" at bounding box center [329, 232] width 31 height 5
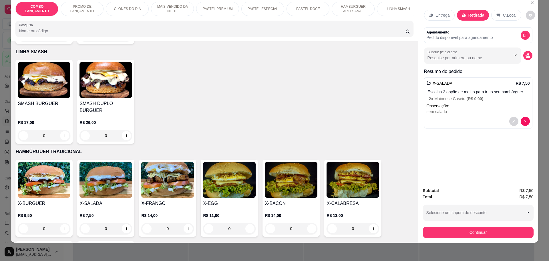
scroll to position [1145, 0]
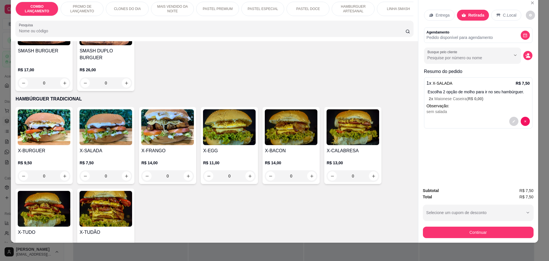
click at [61, 170] on div "0" at bounding box center [44, 175] width 53 height 11
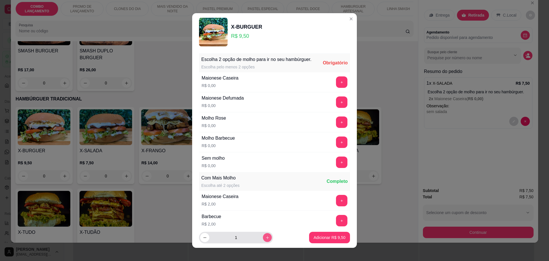
click at [266, 238] on icon "increase-product-quantity" at bounding box center [268, 238] width 4 height 4
type input "2"
click at [336, 107] on button "+" at bounding box center [341, 101] width 11 height 11
click at [336, 128] on button "+" at bounding box center [341, 121] width 11 height 11
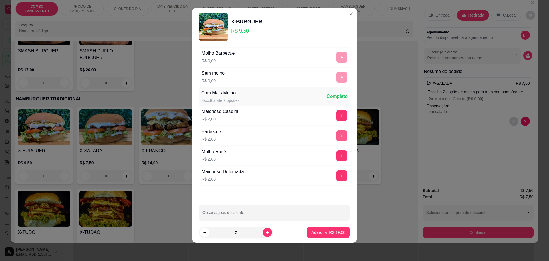
scroll to position [86, 0]
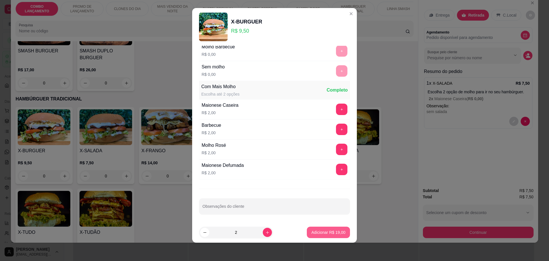
click at [332, 230] on p "Adicionar R$ 19,00" at bounding box center [329, 233] width 34 height 6
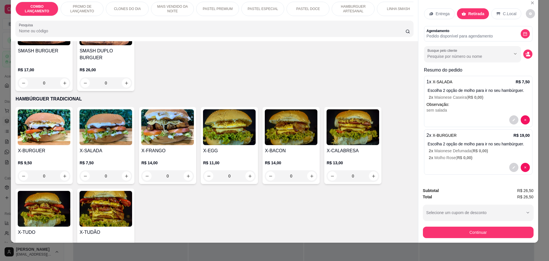
scroll to position [13, 0]
click at [372, 170] on div "0" at bounding box center [353, 175] width 53 height 11
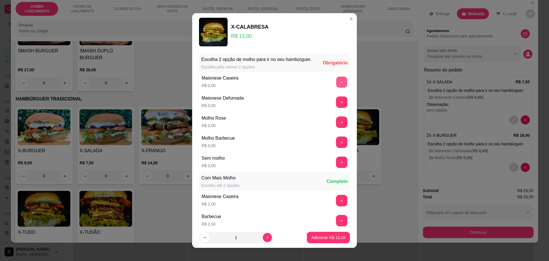
click at [337, 88] on button "+" at bounding box center [342, 81] width 11 height 11
click at [336, 128] on button "+" at bounding box center [341, 121] width 11 height 11
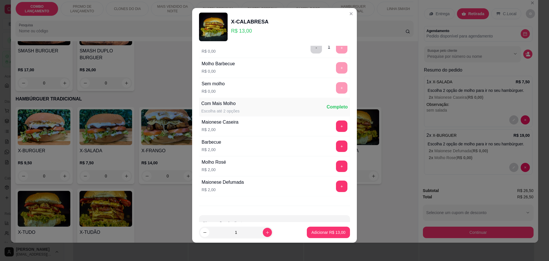
scroll to position [86, 0]
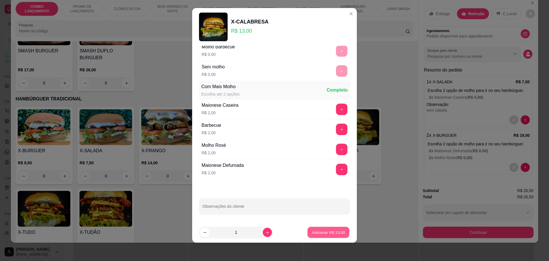
click at [330, 234] on p "Adicionar R$ 13,00" at bounding box center [328, 232] width 33 height 5
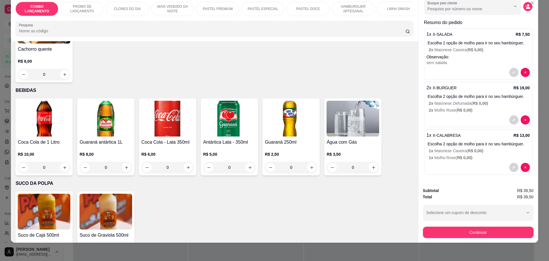
scroll to position [1794, 0]
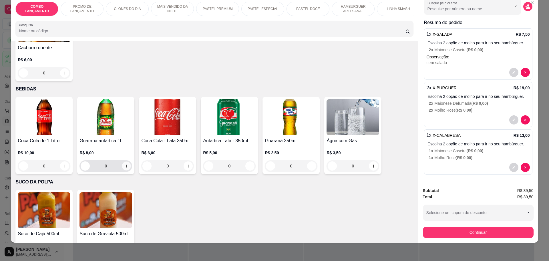
click at [124, 164] on icon "increase-product-quantity" at bounding box center [126, 166] width 4 height 4
type input "1"
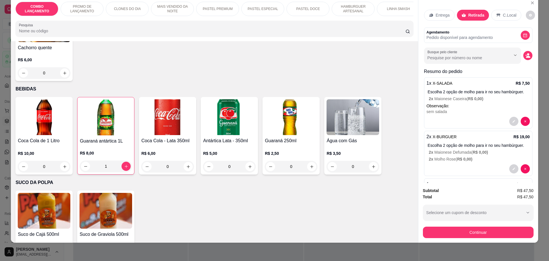
scroll to position [92, 0]
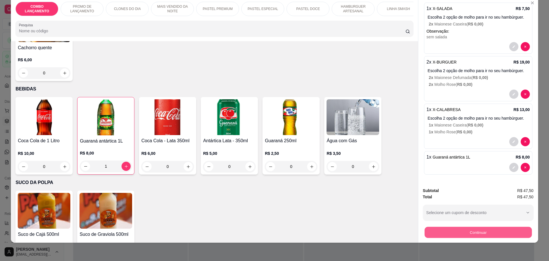
click at [479, 232] on button "Continuar" at bounding box center [478, 232] width 107 height 11
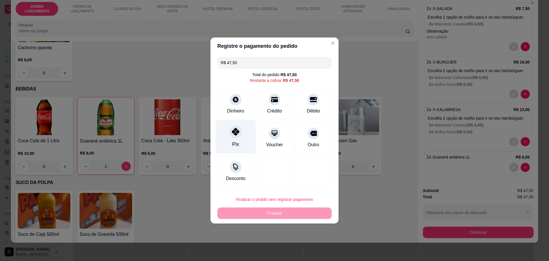
click at [227, 135] on div "Pix" at bounding box center [236, 136] width 40 height 33
type input "R$ 0,00"
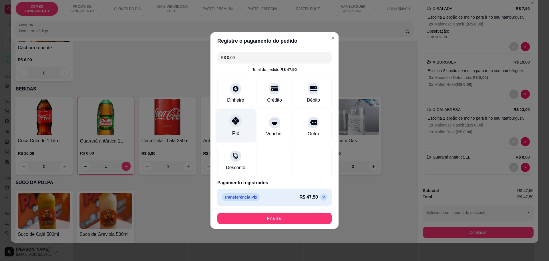
click at [236, 137] on div "Pix" at bounding box center [235, 133] width 7 height 7
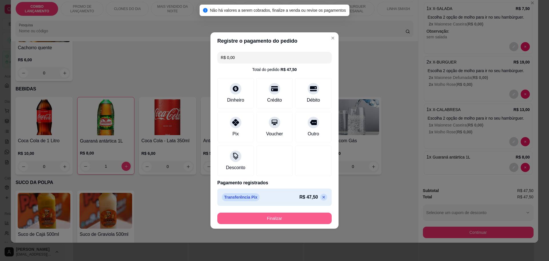
click at [280, 219] on button "Finalizar" at bounding box center [274, 218] width 114 height 11
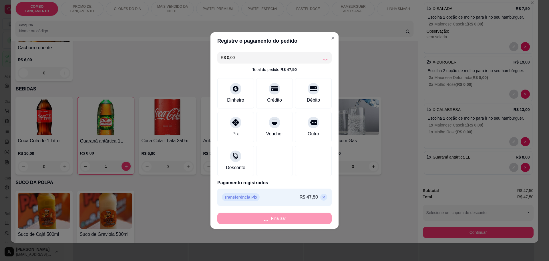
type input "0"
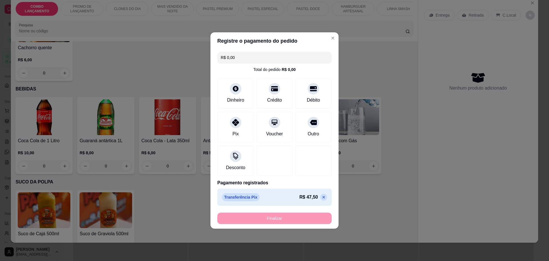
type input "-R$ 47,50"
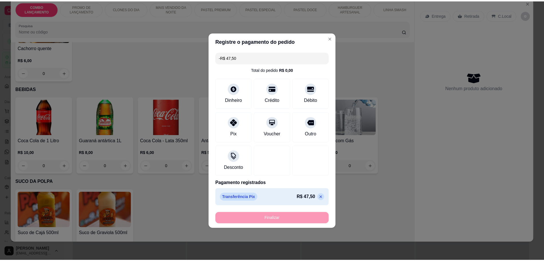
scroll to position [0, 0]
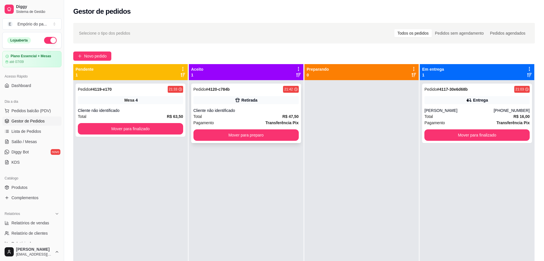
click at [270, 120] on span "Transferência Pix" at bounding box center [282, 123] width 33 height 6
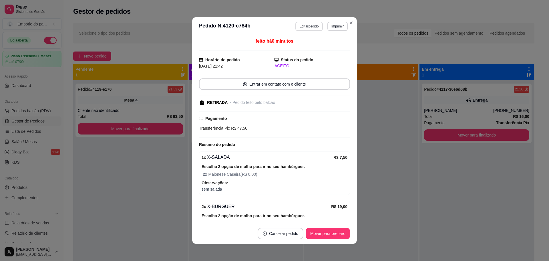
click at [313, 26] on button "Editar pedido" at bounding box center [309, 26] width 27 height 9
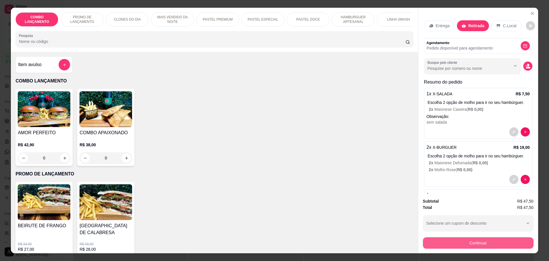
click at [482, 241] on button "Continuar" at bounding box center [478, 242] width 111 height 11
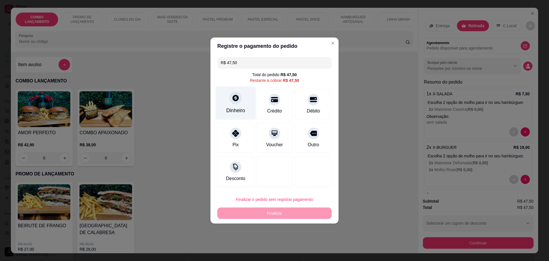
click at [228, 96] on div "Dinheiro" at bounding box center [236, 102] width 40 height 33
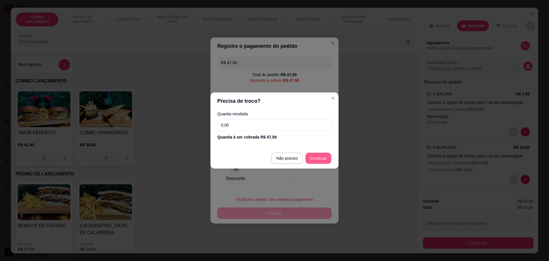
type input "R$ 0,00"
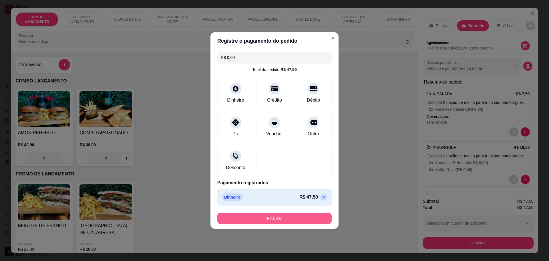
click at [285, 215] on button "Finalizar" at bounding box center [274, 218] width 114 height 11
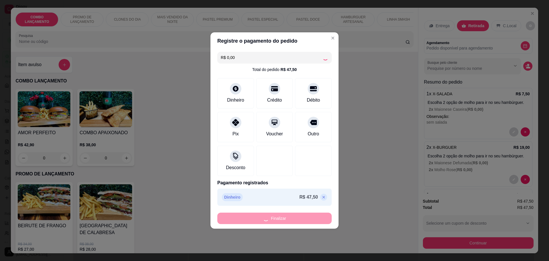
type input "0"
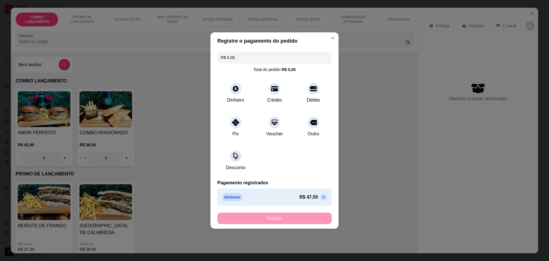
type input "-R$ 47,50"
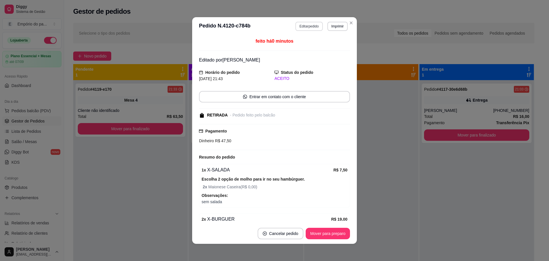
click at [300, 25] on button "Editar pedido" at bounding box center [309, 26] width 27 height 9
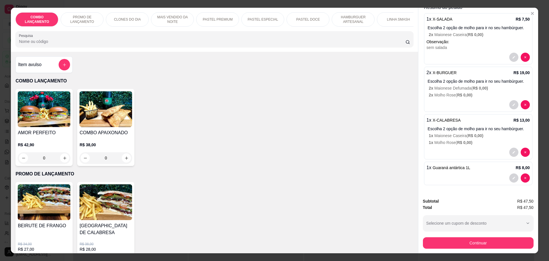
scroll to position [11, 0]
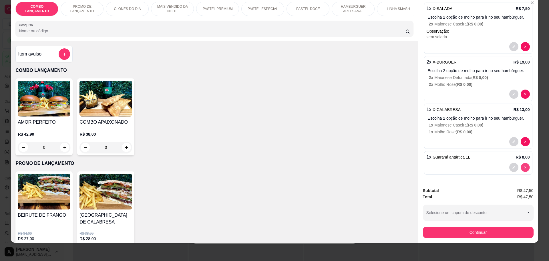
type input "0"
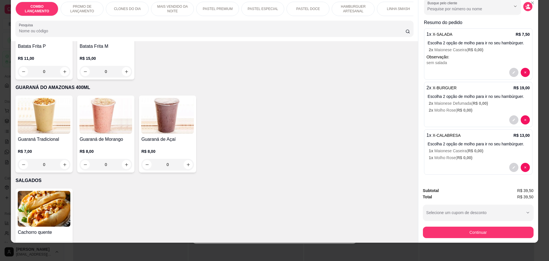
scroll to position [1794, 0]
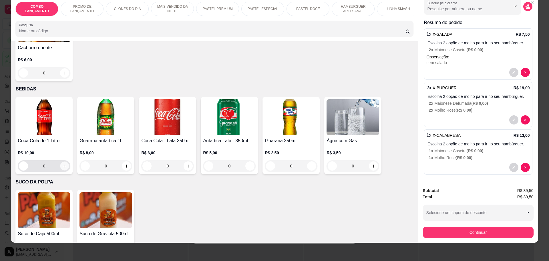
click at [65, 162] on button "increase-product-quantity" at bounding box center [64, 166] width 9 height 9
type input "1"
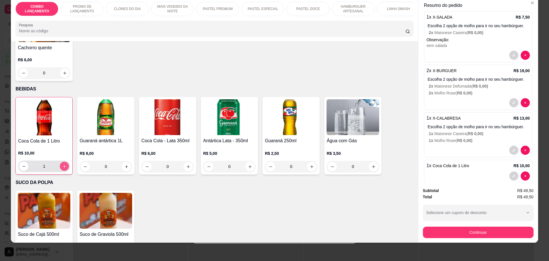
scroll to position [92, 0]
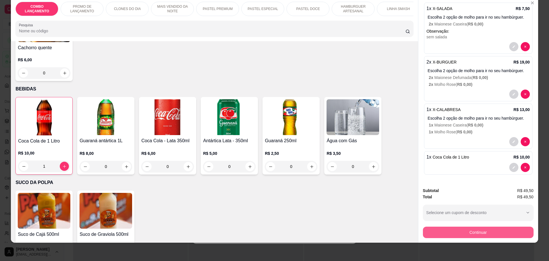
click at [469, 231] on button "Continuar" at bounding box center [478, 232] width 111 height 11
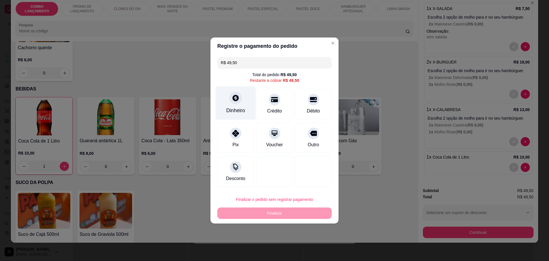
click at [240, 110] on div "Dinheiro" at bounding box center [235, 110] width 19 height 7
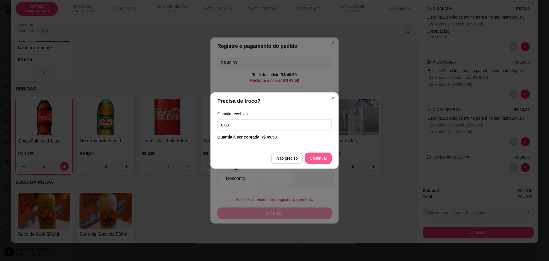
type input "R$ 0,00"
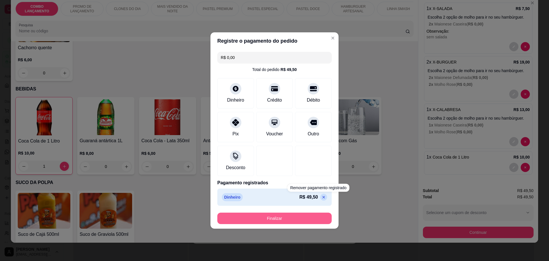
click at [307, 214] on button "Finalizar" at bounding box center [274, 218] width 114 height 11
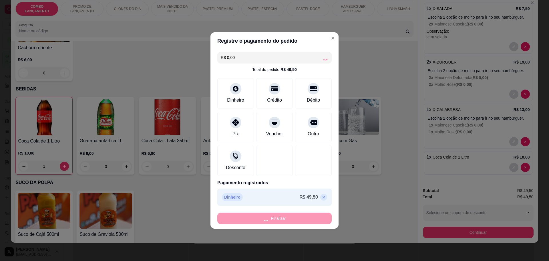
type input "0"
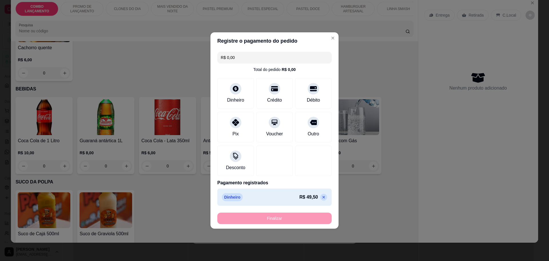
type input "-R$ 49,50"
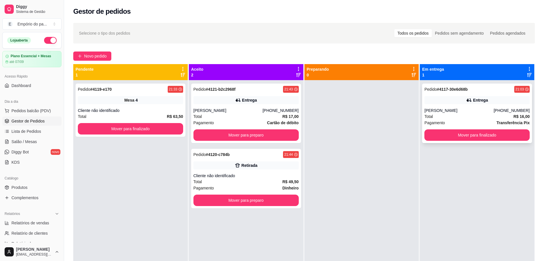
click at [457, 118] on div "Total R$ 16,00" at bounding box center [476, 116] width 105 height 6
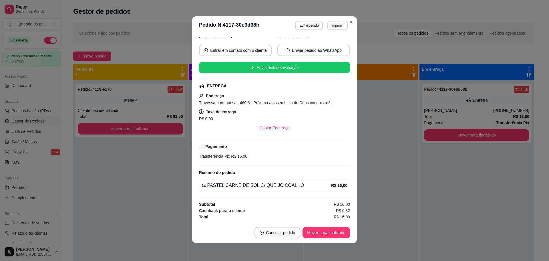
scroll to position [1, 0]
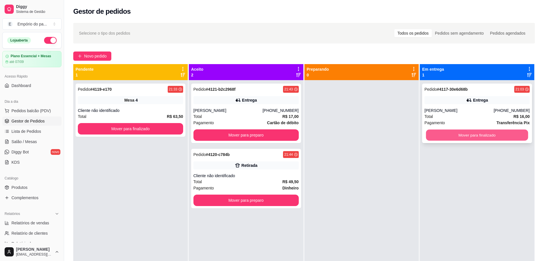
click at [449, 135] on button "Mover para finalizado" at bounding box center [477, 135] width 102 height 11
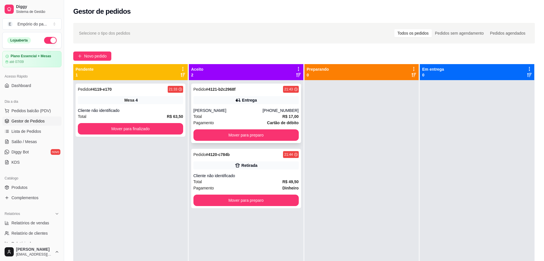
click at [244, 118] on div "Total R$ 17,00" at bounding box center [245, 116] width 105 height 6
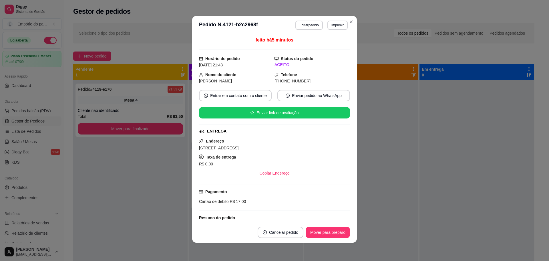
scroll to position [70, 0]
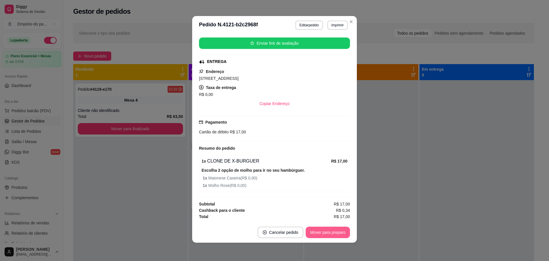
click at [315, 235] on button "Mover para preparo" at bounding box center [328, 232] width 44 height 11
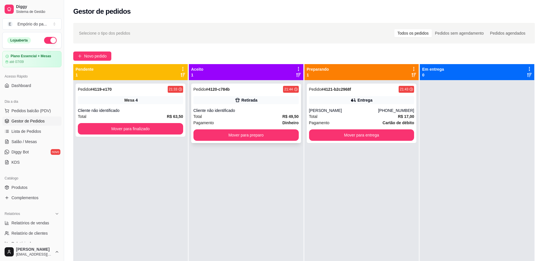
click at [266, 122] on div "Pagamento Dinheiro" at bounding box center [245, 123] width 105 height 6
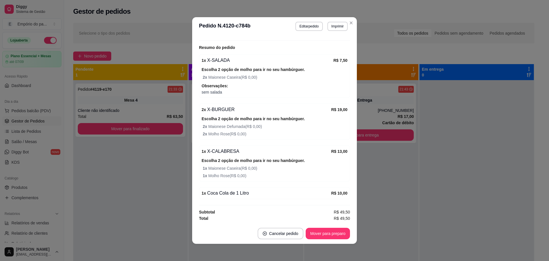
scroll to position [110, 0]
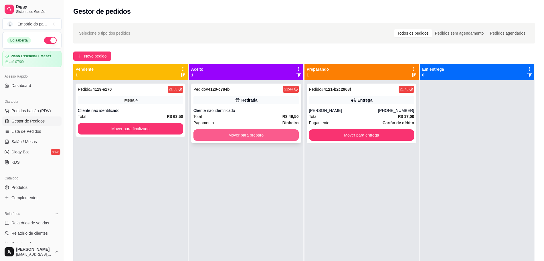
click at [226, 133] on button "Mover para preparo" at bounding box center [245, 134] width 105 height 11
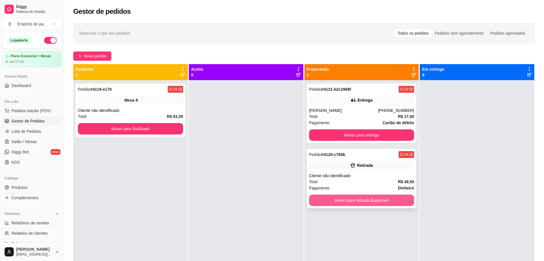
click at [379, 198] on button "Mover para retirada disponível" at bounding box center [361, 200] width 105 height 11
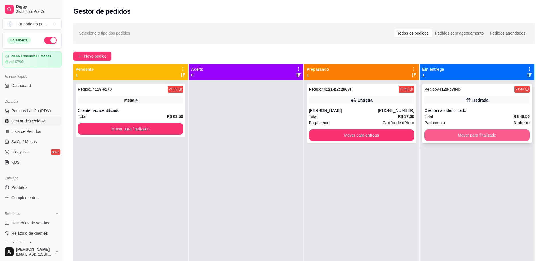
click at [501, 135] on button "Mover para finalizado" at bounding box center [476, 134] width 105 height 11
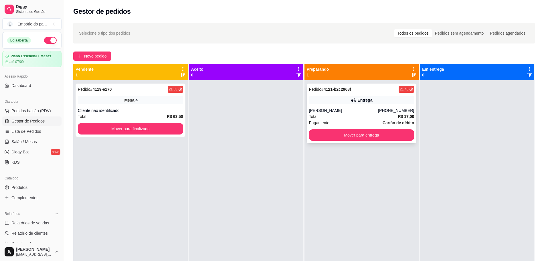
click at [349, 111] on div "[PERSON_NAME]" at bounding box center [343, 111] width 69 height 6
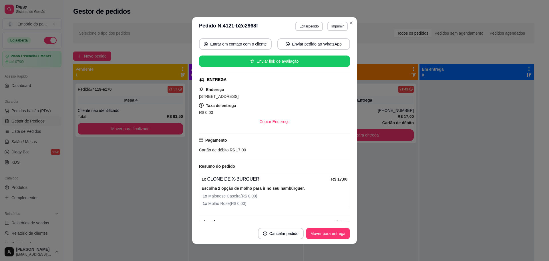
scroll to position [70, 0]
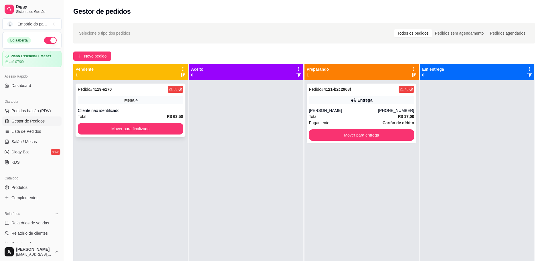
click at [158, 110] on div "Cliente não identificado" at bounding box center [130, 111] width 105 height 6
click at [135, 129] on button "Mover para finalizado" at bounding box center [130, 128] width 105 height 11
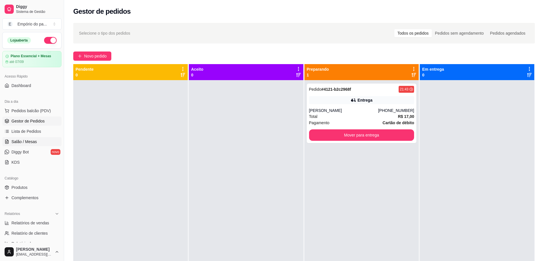
click at [40, 143] on link "Salão / Mesas" at bounding box center [31, 141] width 59 height 9
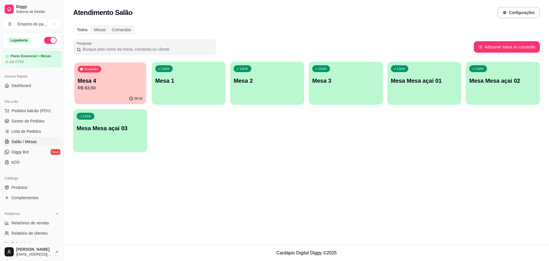
click at [85, 90] on p "R$ 63,50" at bounding box center [110, 88] width 65 height 7
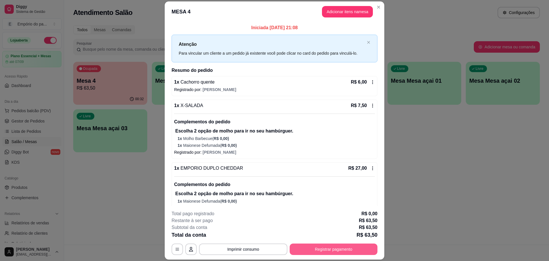
click at [344, 250] on button "Registrar pagamento" at bounding box center [334, 249] width 88 height 11
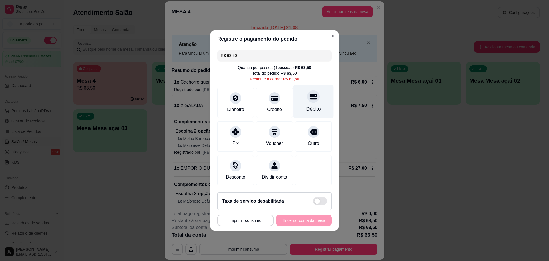
click at [309, 105] on div "Débito" at bounding box center [313, 108] width 15 height 7
type input "R$ 0,00"
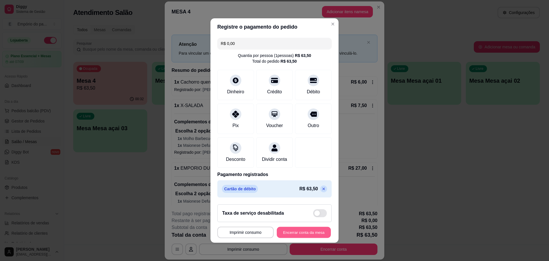
click at [312, 236] on button "Encerrar conta da mesa" at bounding box center [304, 232] width 54 height 11
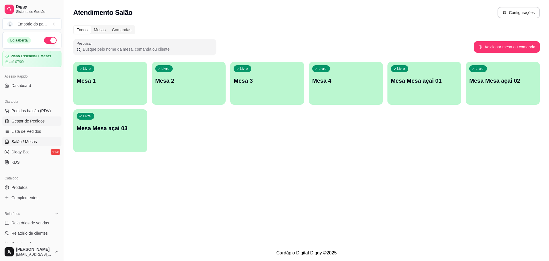
click at [22, 121] on span "Gestor de Pedidos" at bounding box center [27, 121] width 33 height 6
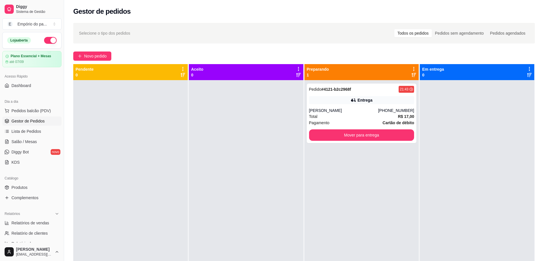
click at [22, 121] on span "Gestor de Pedidos" at bounding box center [27, 121] width 33 height 6
click at [351, 130] on div "Pedido # 4121-b2c2968f 21:43 Entrega [PERSON_NAME] [PHONE_NUMBER] Total R$ 17,0…" at bounding box center [362, 114] width 110 height 60
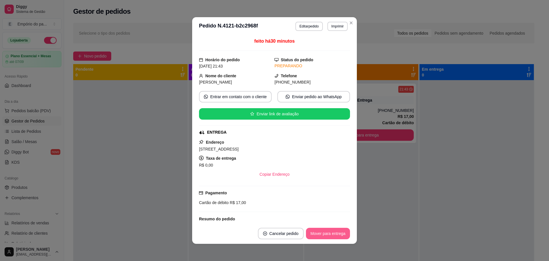
click at [324, 233] on button "Mover para entrega" at bounding box center [328, 233] width 44 height 11
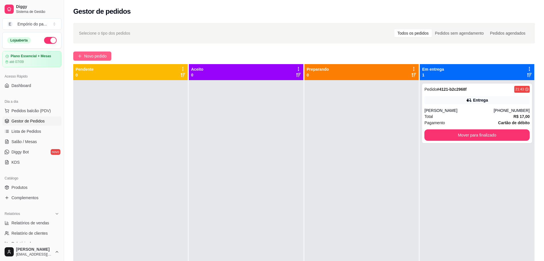
click at [103, 54] on span "Novo pedido" at bounding box center [95, 56] width 23 height 6
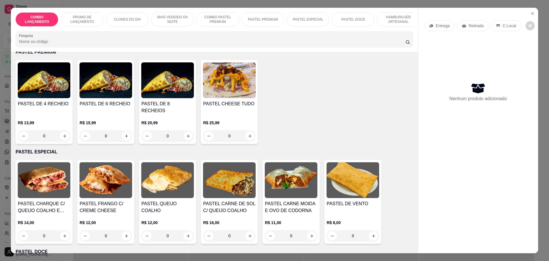
scroll to position [715, 0]
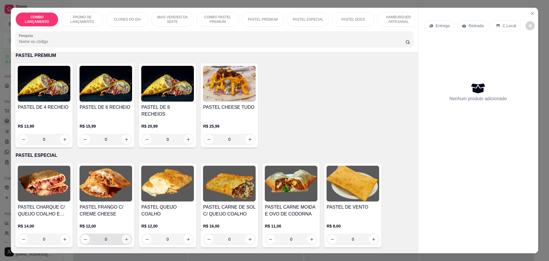
click at [122, 235] on button "increase-product-quantity" at bounding box center [126, 239] width 9 height 9
type input "1"
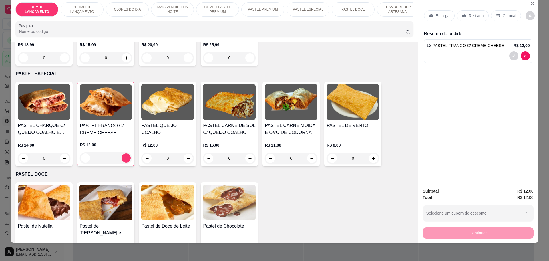
scroll to position [11, 0]
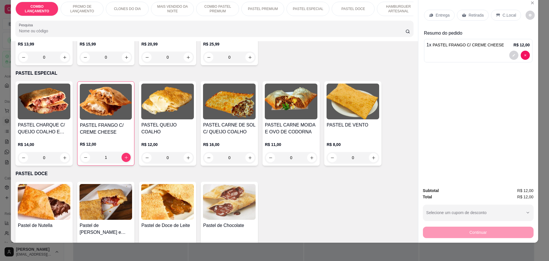
click at [474, 15] on p "Retirada" at bounding box center [476, 15] width 15 height 6
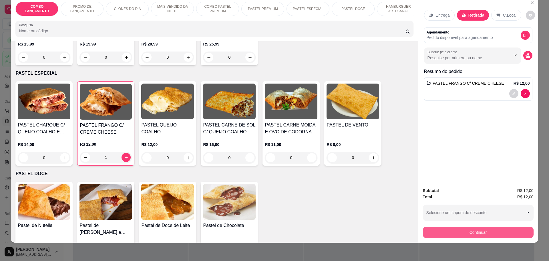
click at [473, 230] on button "Continuar" at bounding box center [478, 232] width 111 height 11
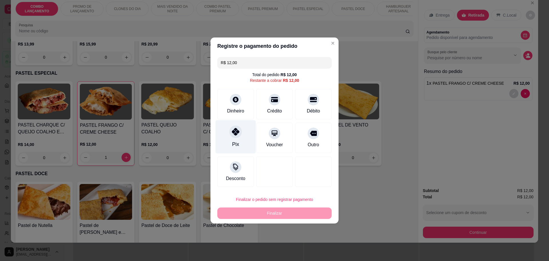
click at [234, 136] on div at bounding box center [236, 131] width 13 height 13
type input "R$ 0,00"
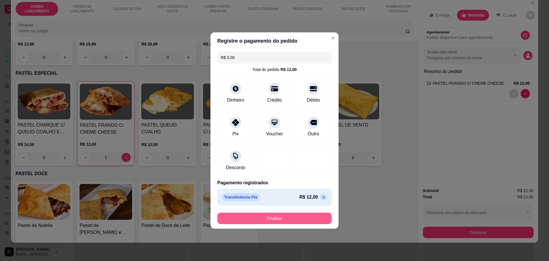
click at [286, 217] on button "Finalizar" at bounding box center [274, 218] width 114 height 11
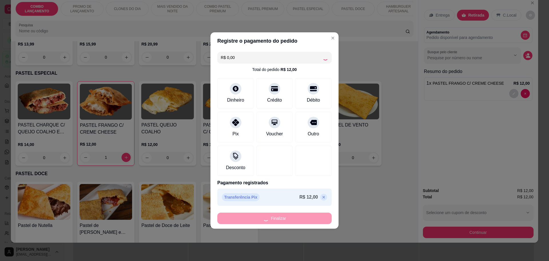
type input "0"
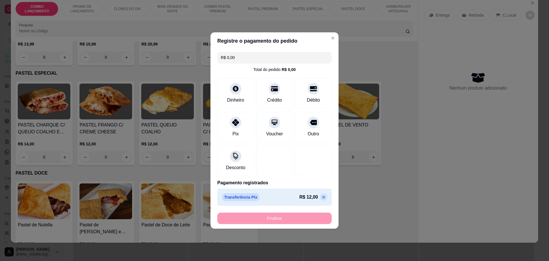
type input "-R$ 12,00"
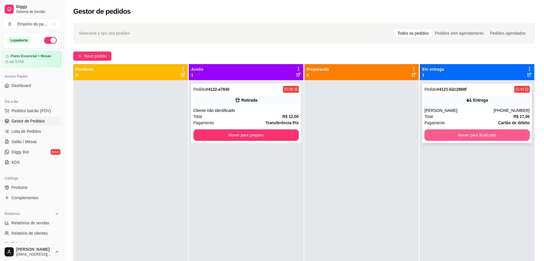
click at [440, 133] on button "Mover para finalizado" at bounding box center [476, 134] width 105 height 11
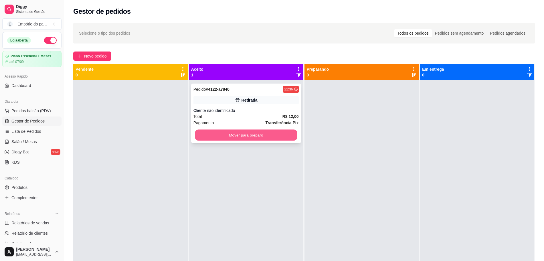
click at [276, 134] on button "Mover para preparo" at bounding box center [246, 135] width 102 height 11
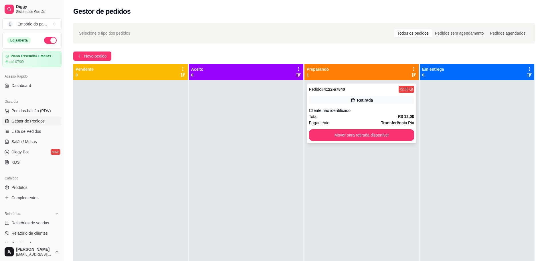
click at [386, 142] on div "Pedido # 4122-a7840 22:36 Retirada Cliente não identificado Total R$ 12,00 Paga…" at bounding box center [362, 114] width 110 height 60
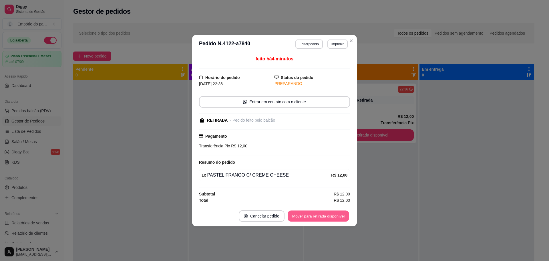
click at [324, 215] on button "Mover para retirada disponível" at bounding box center [318, 215] width 61 height 11
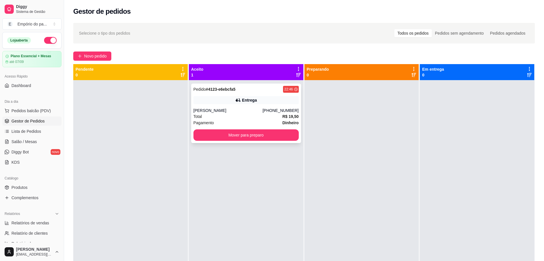
click at [247, 118] on div "Total R$ 19,50" at bounding box center [245, 116] width 105 height 6
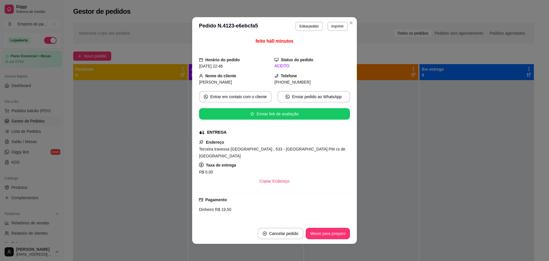
scroll to position [1, 0]
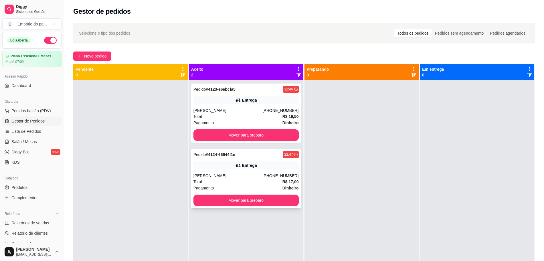
click at [264, 185] on div "Pagamento Dinheiro" at bounding box center [245, 188] width 105 height 6
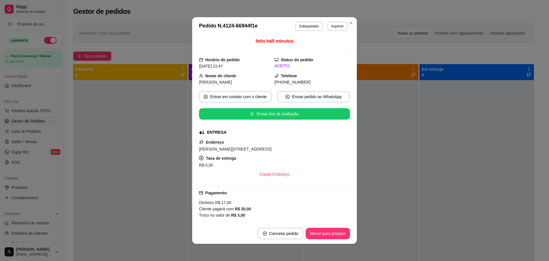
scroll to position [82, 0]
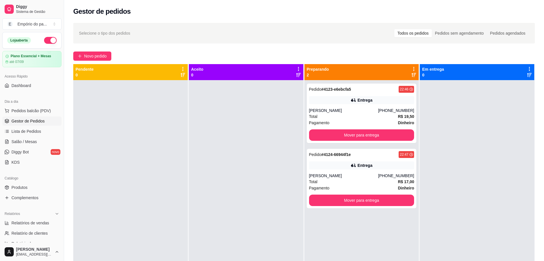
click at [468, 10] on div "Gestor de pedidos" at bounding box center [304, 11] width 462 height 9
click at [359, 197] on button "Mover para entrega" at bounding box center [361, 200] width 105 height 11
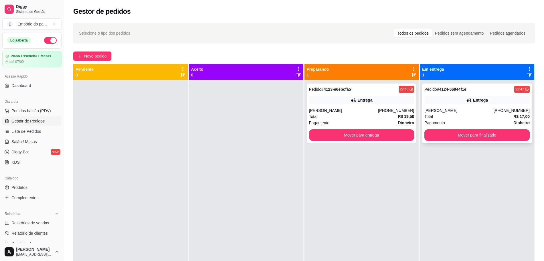
click at [471, 112] on div "[PERSON_NAME]" at bounding box center [458, 111] width 69 height 6
click at [351, 135] on button "Mover para entrega" at bounding box center [361, 134] width 105 height 11
click at [46, 39] on button "button" at bounding box center [50, 40] width 13 height 7
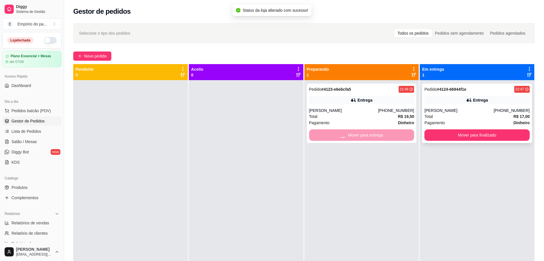
click at [463, 120] on div "Pagamento Dinheiro" at bounding box center [476, 123] width 105 height 6
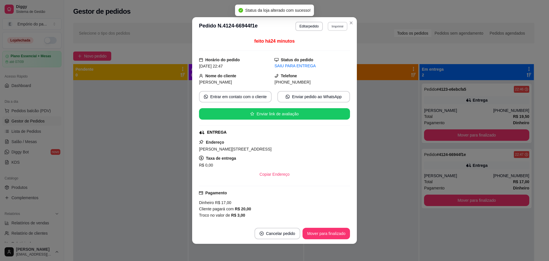
click at [335, 25] on button "Imprimir" at bounding box center [338, 26] width 20 height 9
click at [335, 44] on button "IMPRESSORA" at bounding box center [324, 46] width 41 height 9
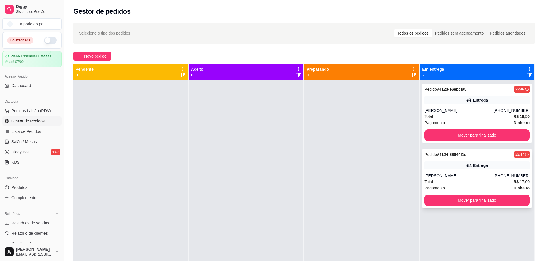
click at [438, 181] on div "Total R$ 17,00" at bounding box center [476, 182] width 105 height 6
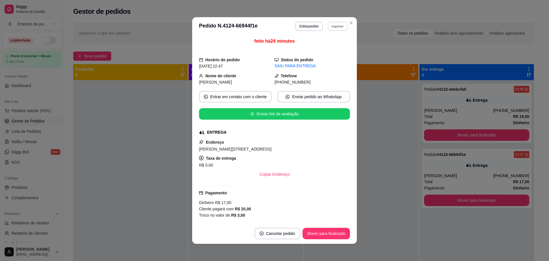
click at [339, 27] on button "Imprimir" at bounding box center [338, 26] width 20 height 9
click at [325, 47] on button "IMPRESSORA" at bounding box center [324, 46] width 41 height 9
